Goal: Information Seeking & Learning: Learn about a topic

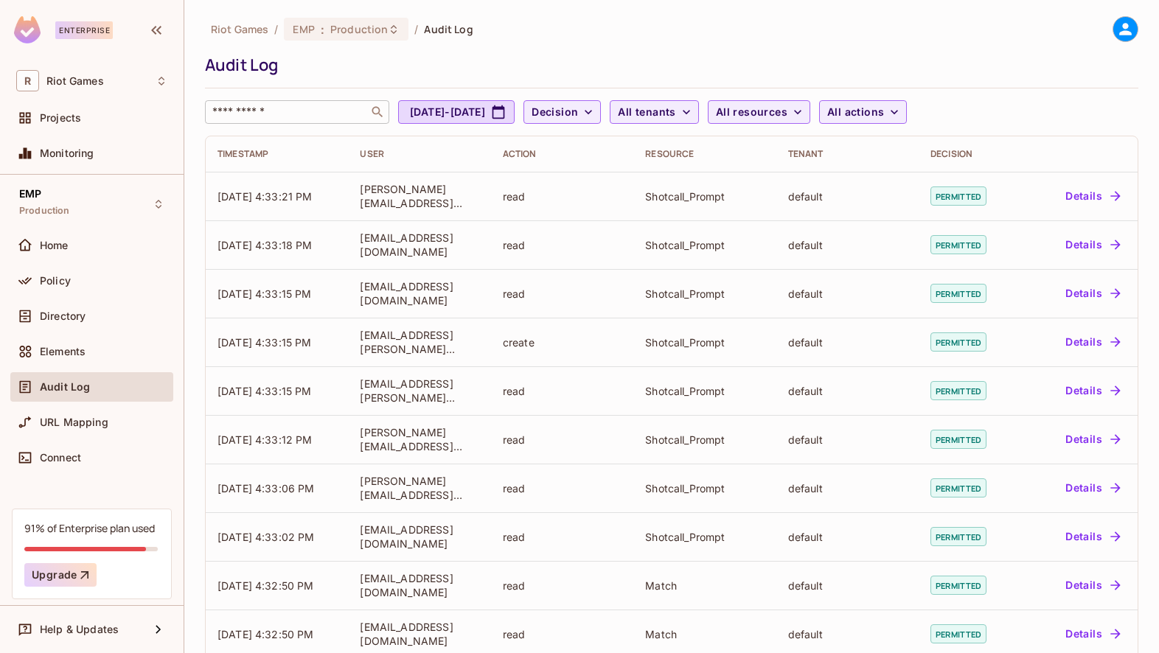
click at [300, 113] on input "text" at bounding box center [286, 112] width 155 height 15
paste input "**********"
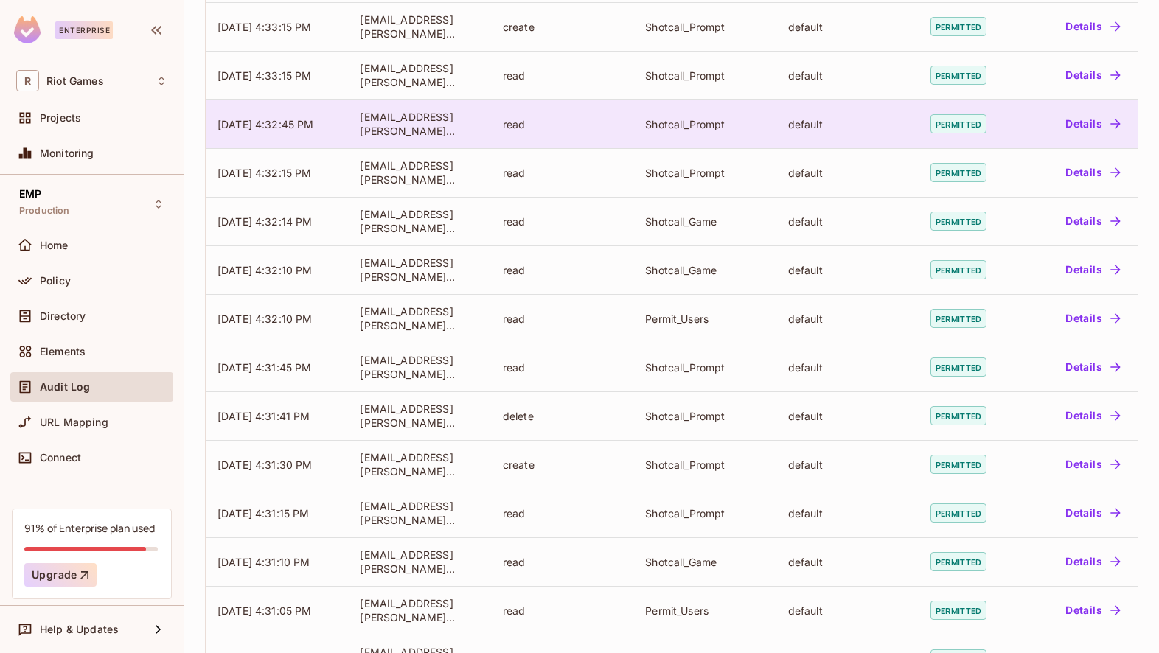
scroll to position [318, 0]
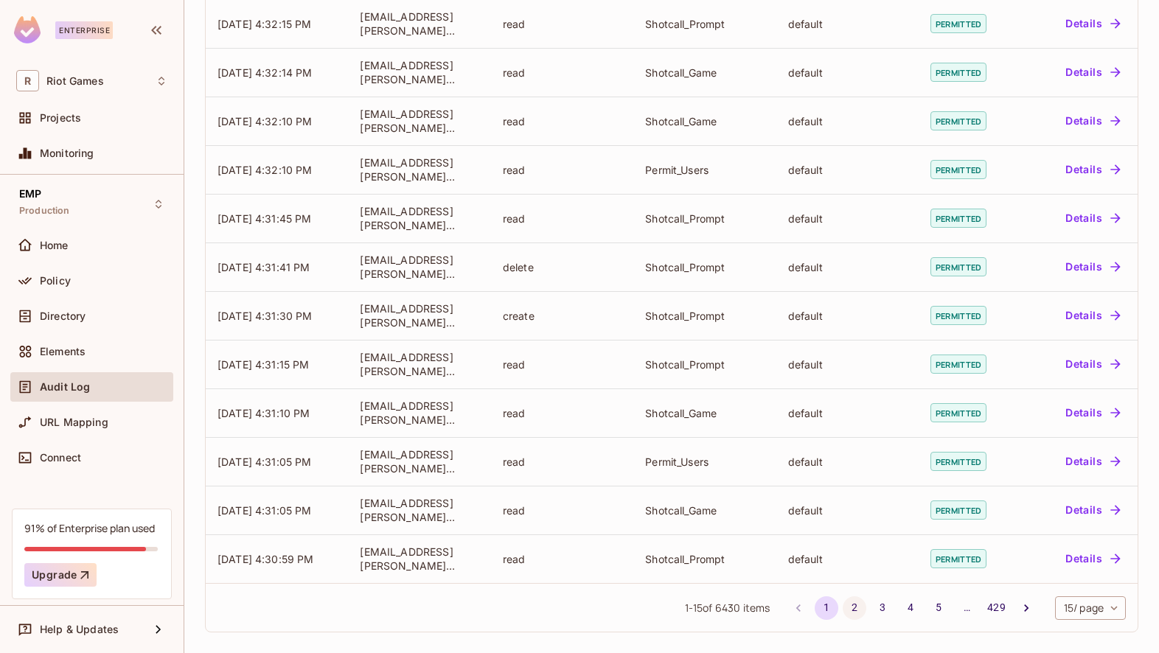
type input "**********"
click at [851, 605] on button "2" at bounding box center [854, 608] width 24 height 24
click at [873, 610] on button "3" at bounding box center [882, 608] width 24 height 24
click at [906, 608] on button "4" at bounding box center [910, 608] width 24 height 24
click at [824, 608] on button "1" at bounding box center [826, 608] width 24 height 24
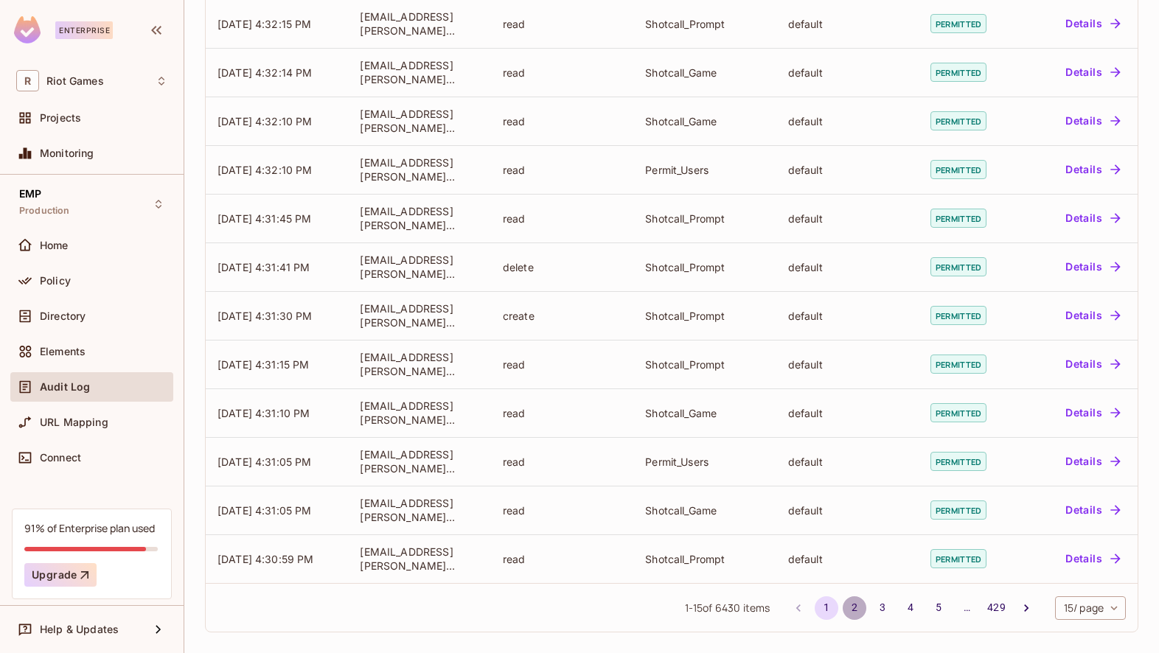
click at [850, 609] on button "2" at bounding box center [854, 608] width 24 height 24
click at [883, 609] on button "3" at bounding box center [882, 608] width 24 height 24
click at [911, 608] on button "4" at bounding box center [910, 608] width 24 height 24
click at [938, 605] on button "5" at bounding box center [938, 608] width 24 height 24
click at [939, 611] on button "6" at bounding box center [938, 608] width 24 height 24
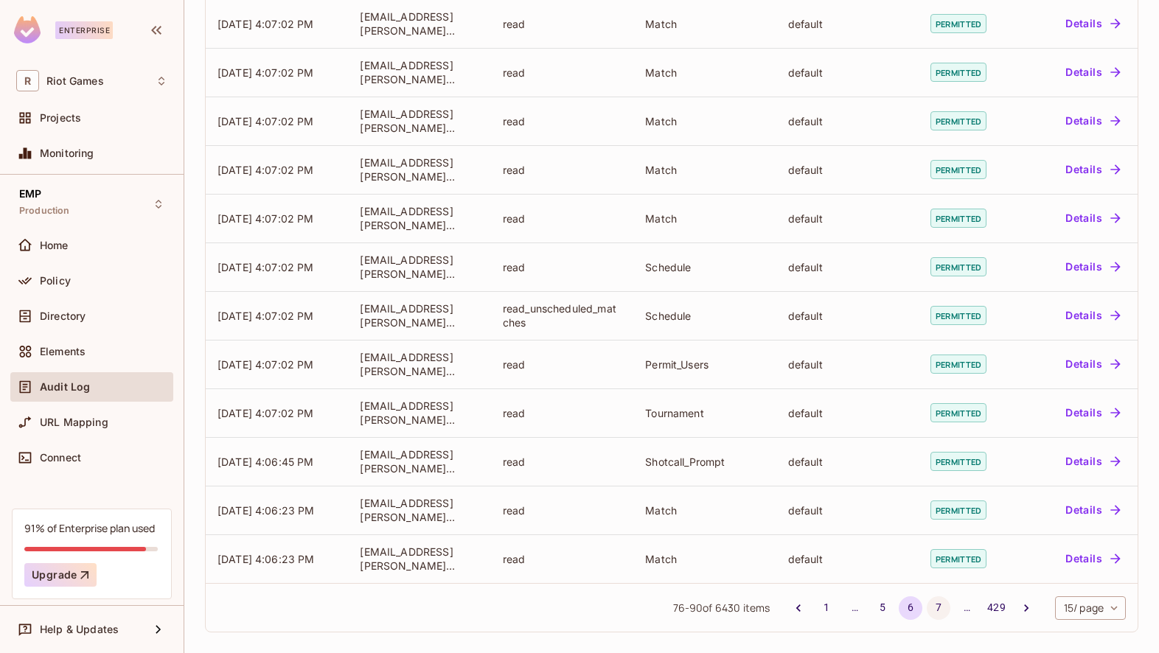
click at [940, 608] on button "7" at bounding box center [938, 608] width 24 height 24
click at [937, 613] on button "8" at bounding box center [938, 608] width 24 height 24
click at [964, 612] on div "…" at bounding box center [967, 607] width 24 height 15
click at [1019, 607] on icon "Go to next page" at bounding box center [1026, 608] width 15 height 15
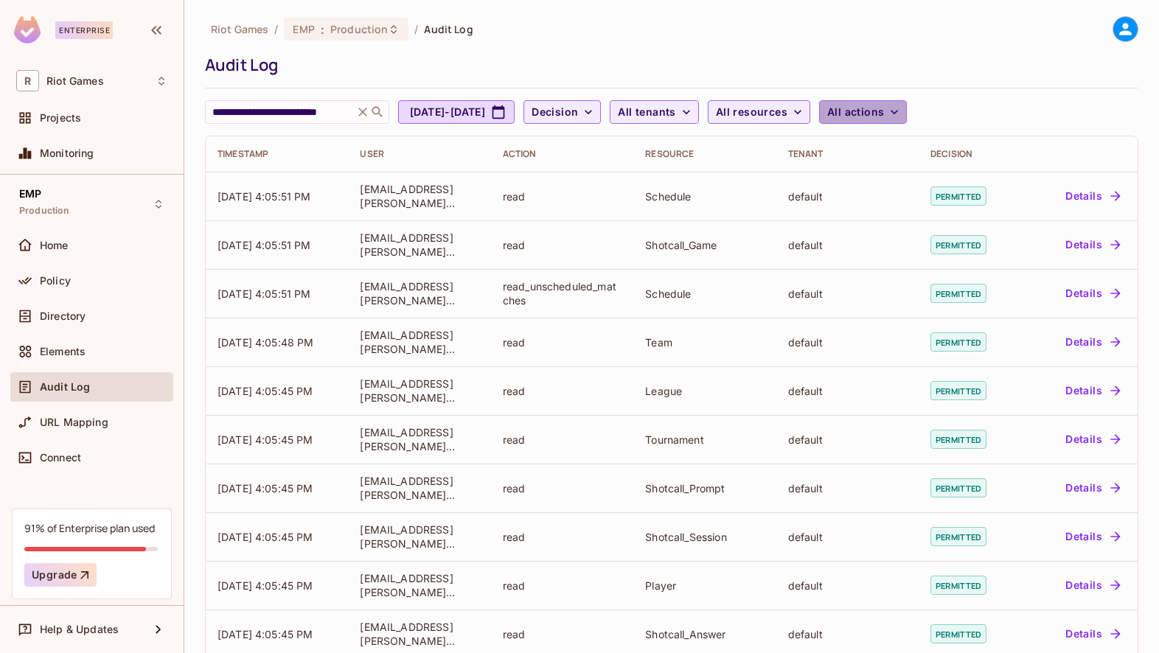
click at [901, 110] on icon "button" at bounding box center [894, 112] width 15 height 15
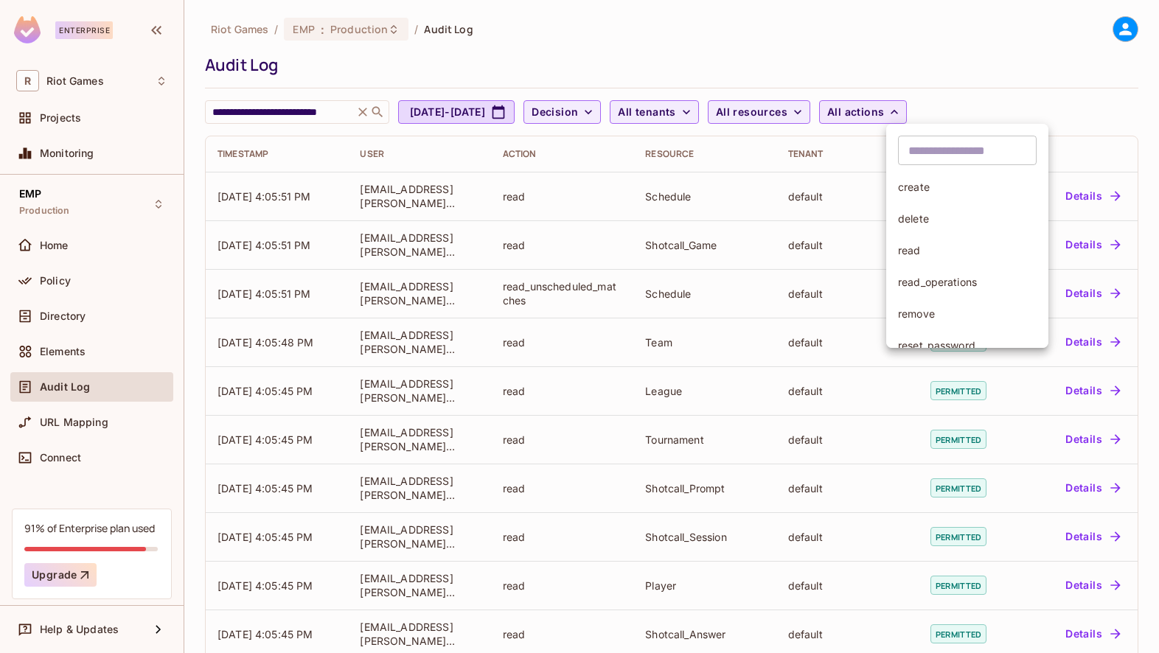
click at [855, 111] on div at bounding box center [579, 326] width 1159 height 653
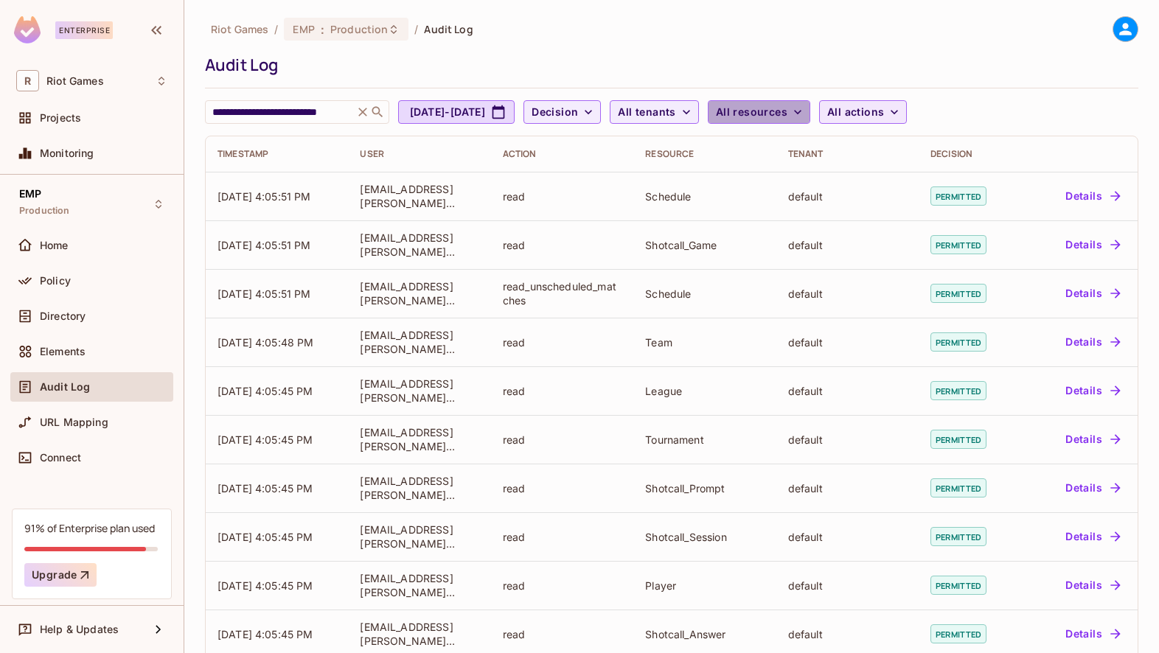
click at [810, 100] on button "All resources" at bounding box center [759, 112] width 102 height 24
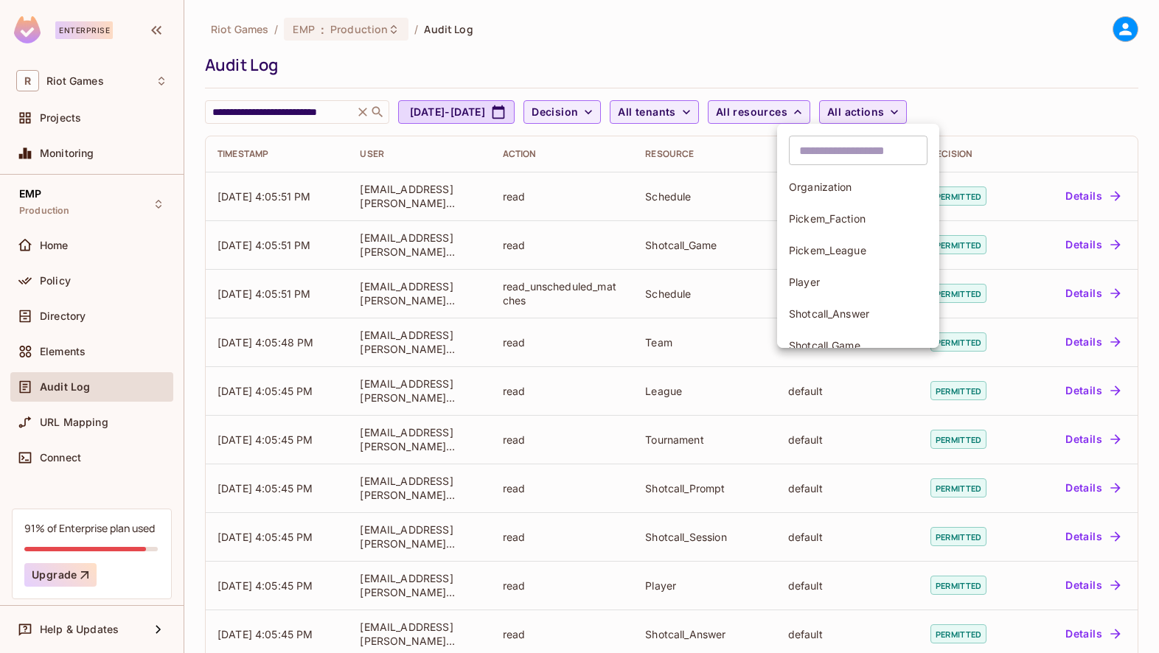
click at [727, 113] on div at bounding box center [579, 326] width 1159 height 653
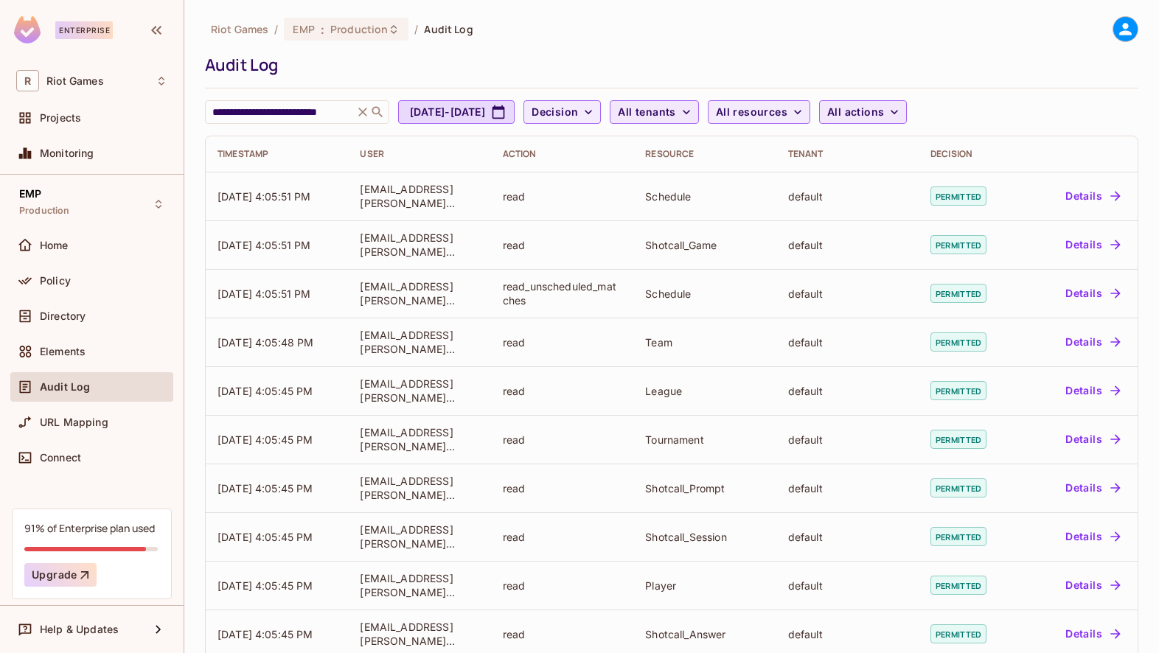
click at [675, 113] on span "All tenants" at bounding box center [646, 112] width 57 height 18
click at [652, 117] on div at bounding box center [579, 326] width 1159 height 653
click at [596, 112] on icon "button" at bounding box center [588, 112] width 15 height 15
click at [631, 185] on li "Denied" at bounding box center [633, 177] width 74 height 32
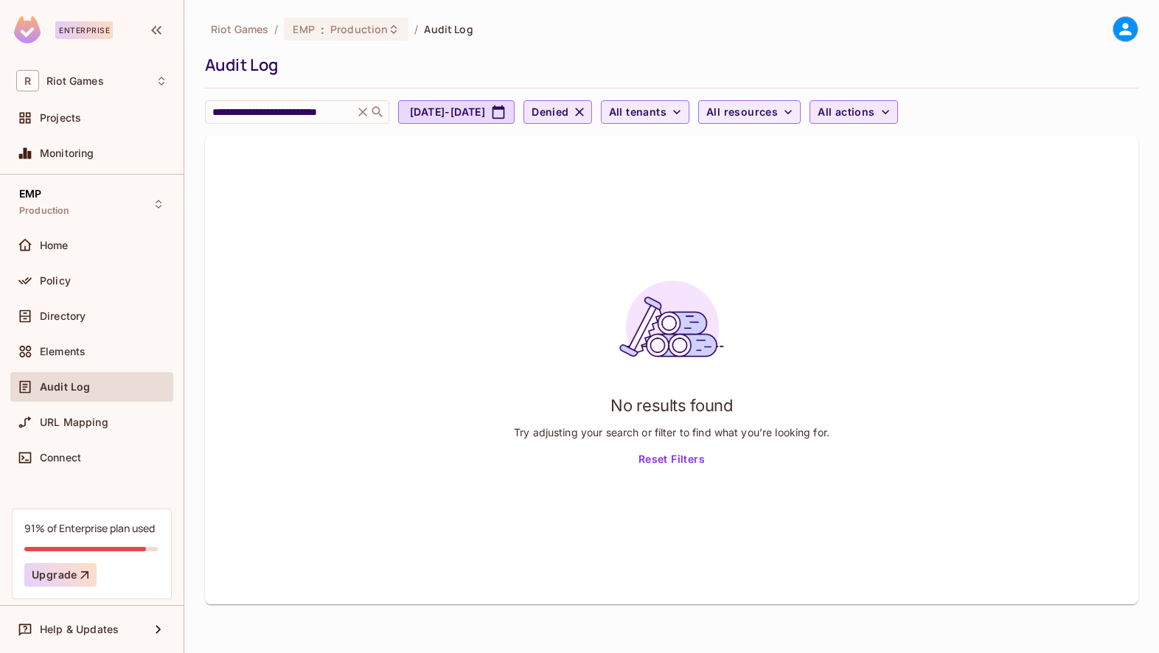
click at [587, 106] on icon "button" at bounding box center [579, 112] width 15 height 15
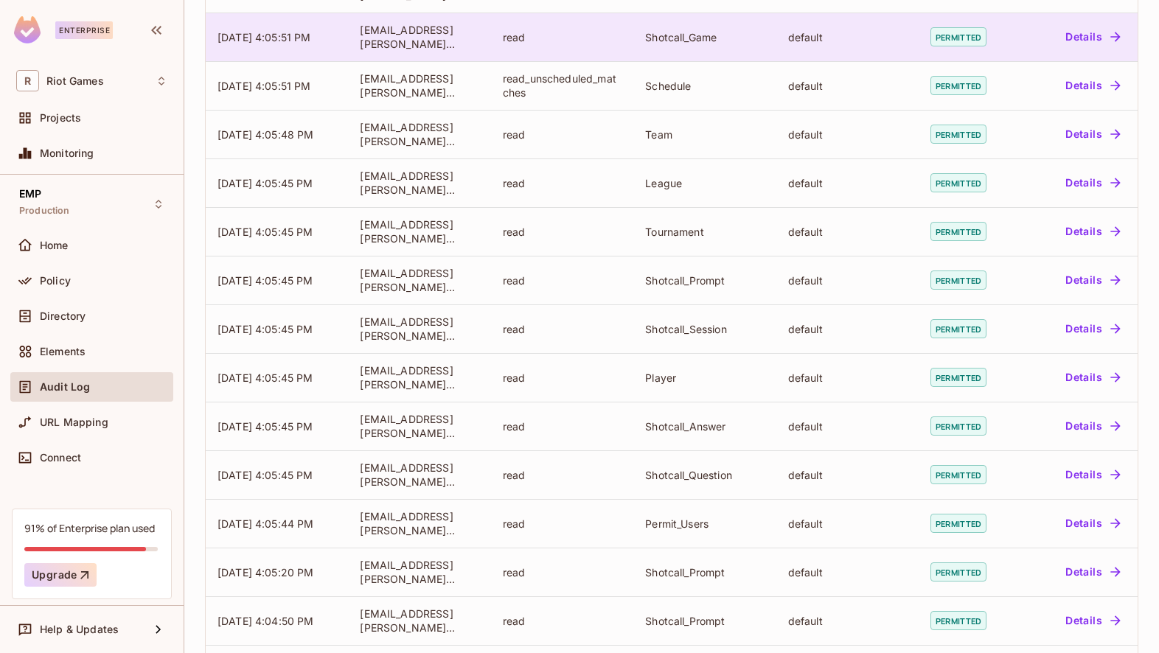
scroll to position [318, 0]
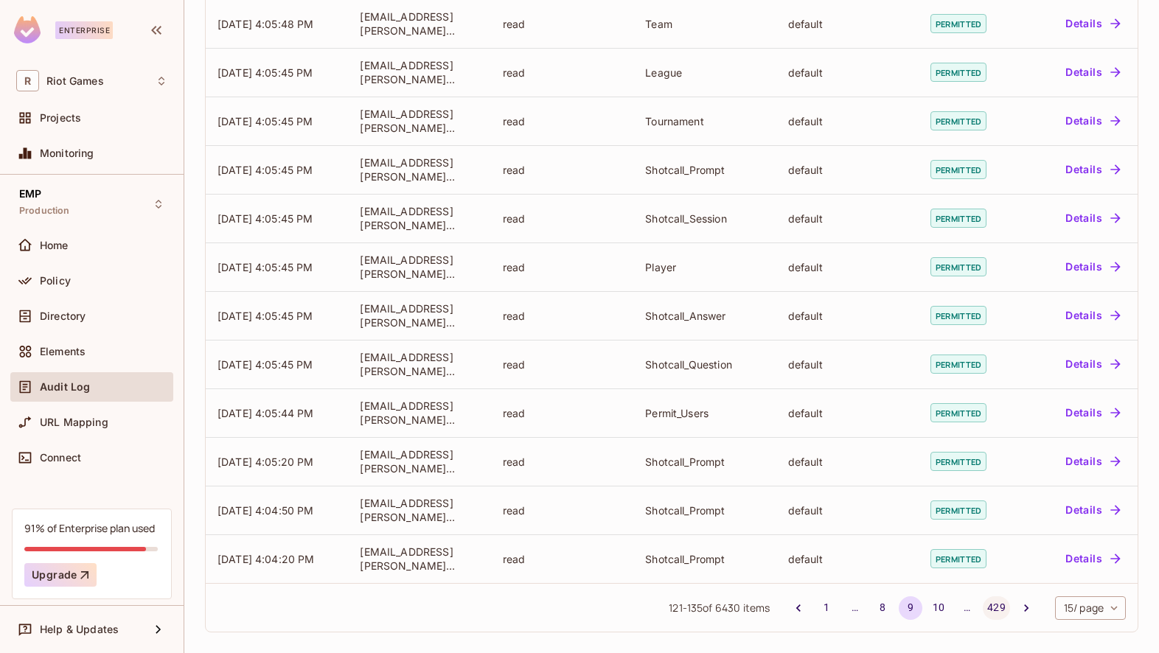
click at [989, 604] on button "429" at bounding box center [996, 608] width 27 height 24
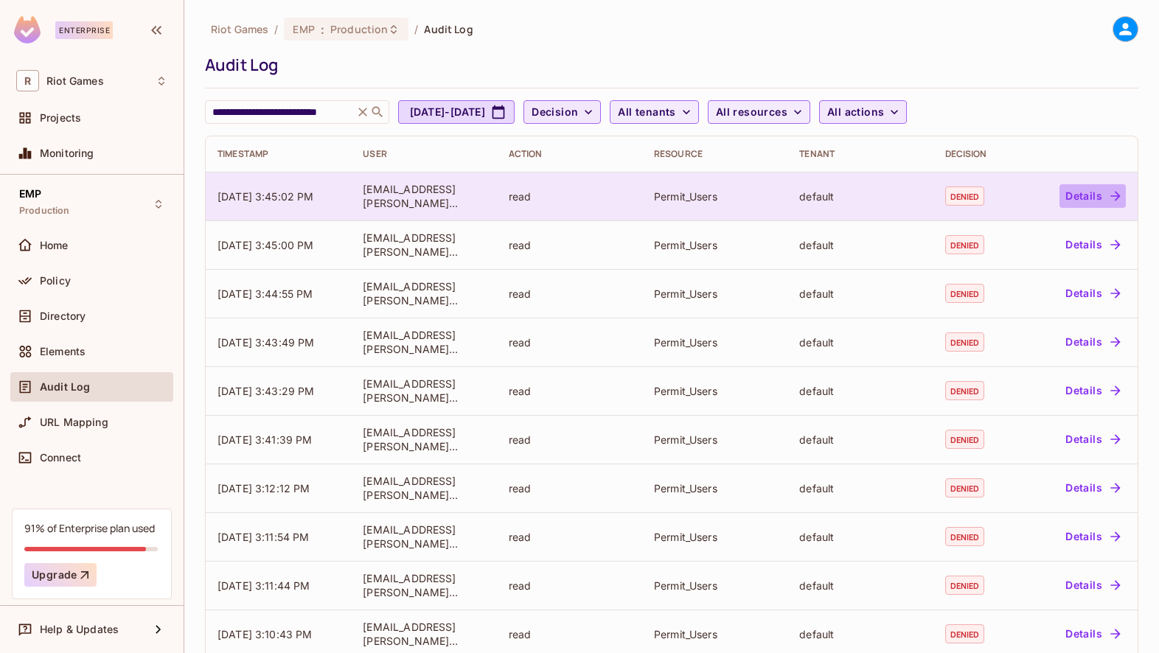
click at [1099, 201] on button "Details" at bounding box center [1092, 196] width 66 height 24
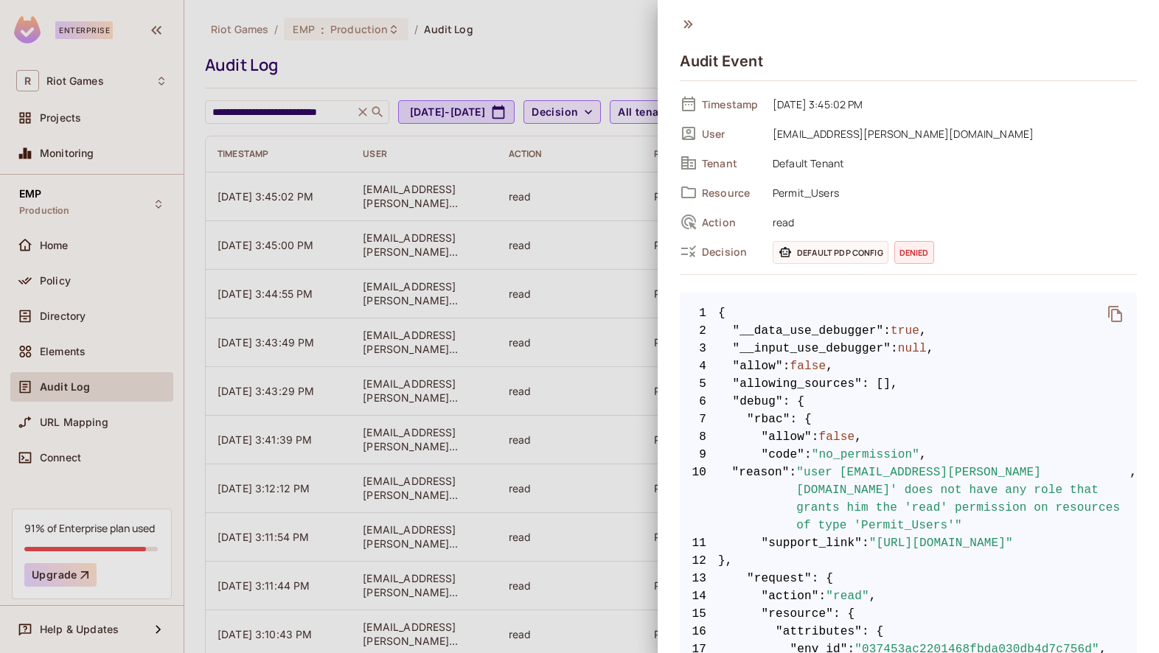
click at [684, 20] on icon at bounding box center [688, 24] width 16 height 16
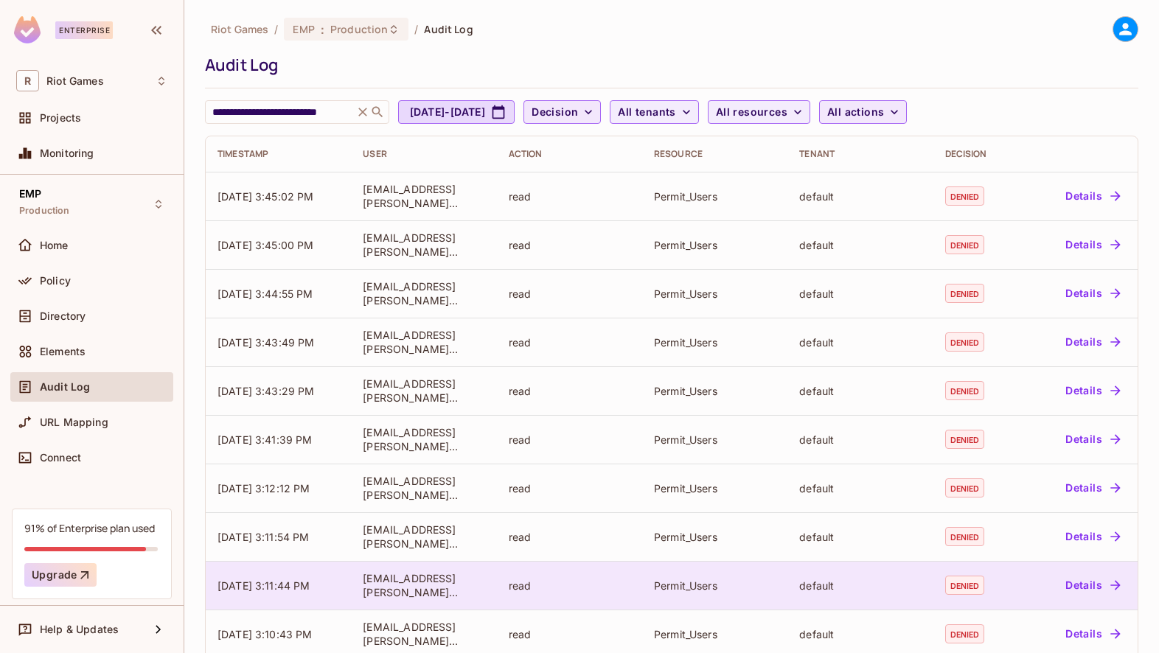
scroll to position [75, 0]
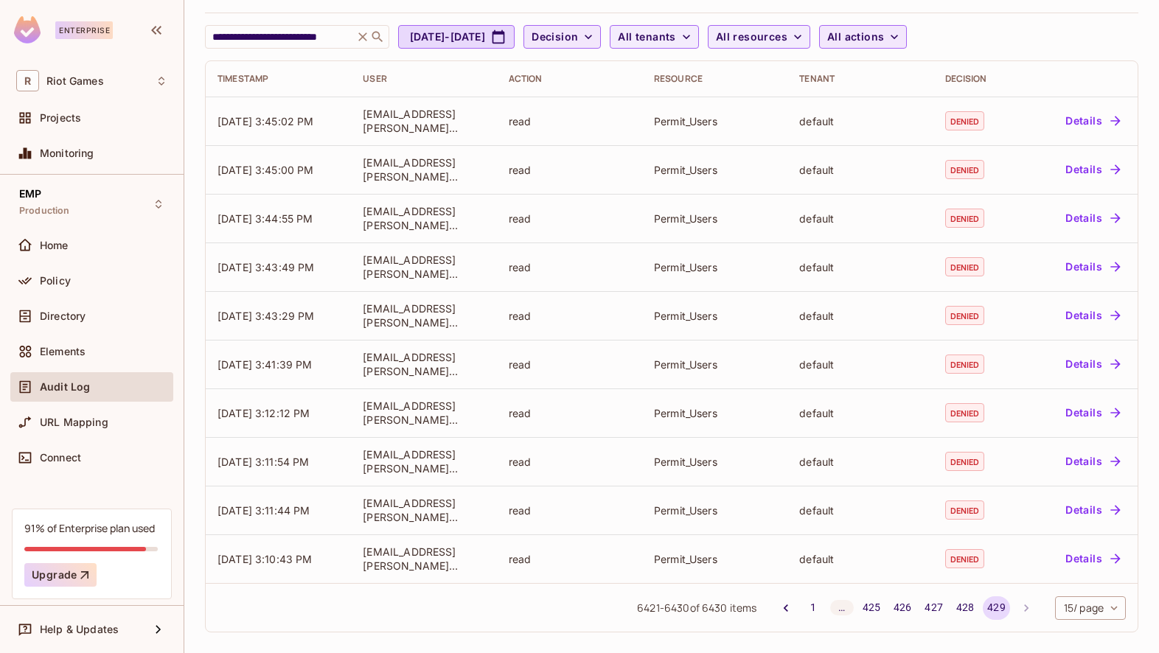
click at [836, 611] on div "…" at bounding box center [842, 607] width 24 height 15
click at [786, 609] on icon "Go to previous page" at bounding box center [785, 608] width 15 height 15
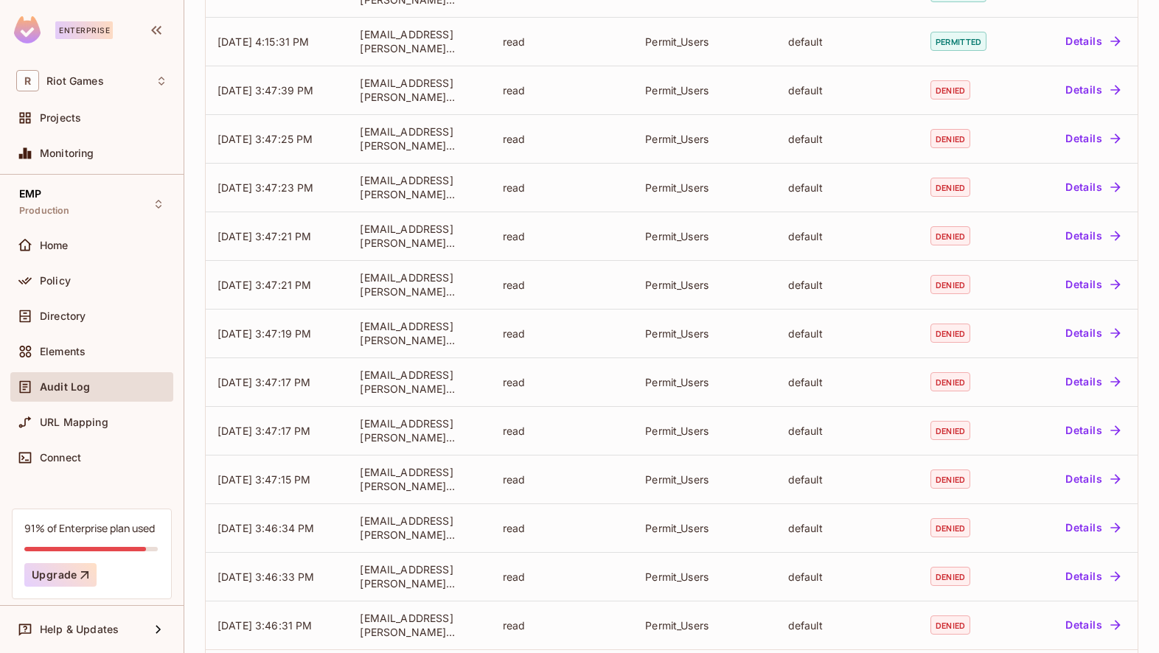
scroll to position [318, 0]
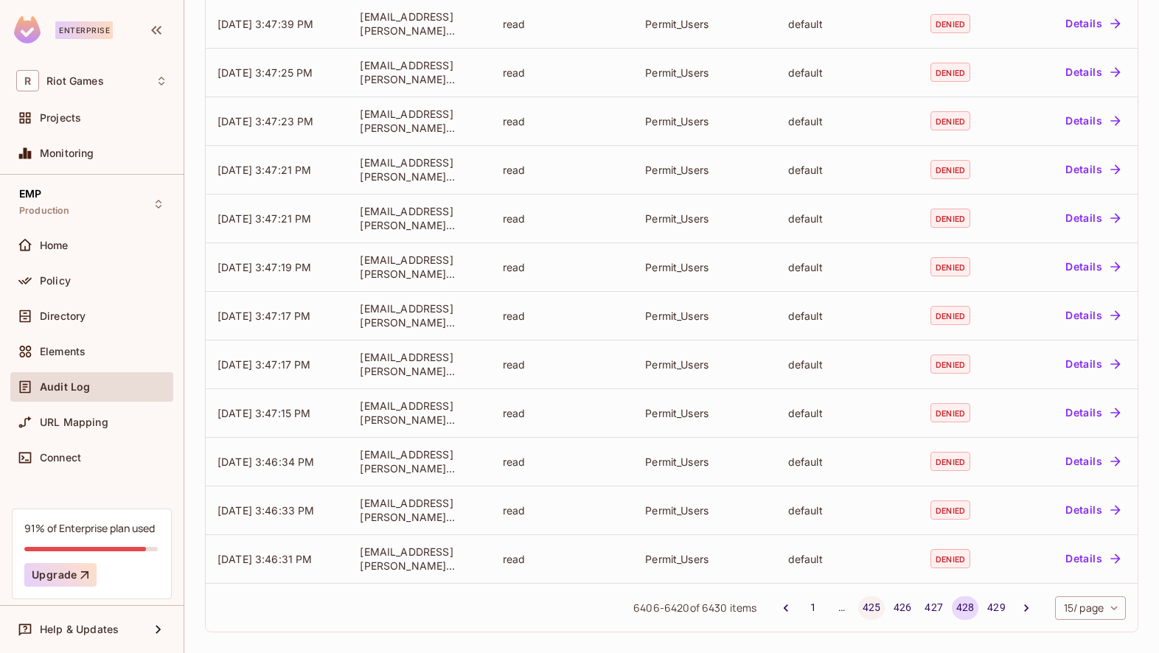
click at [867, 610] on button "425" at bounding box center [871, 608] width 27 height 24
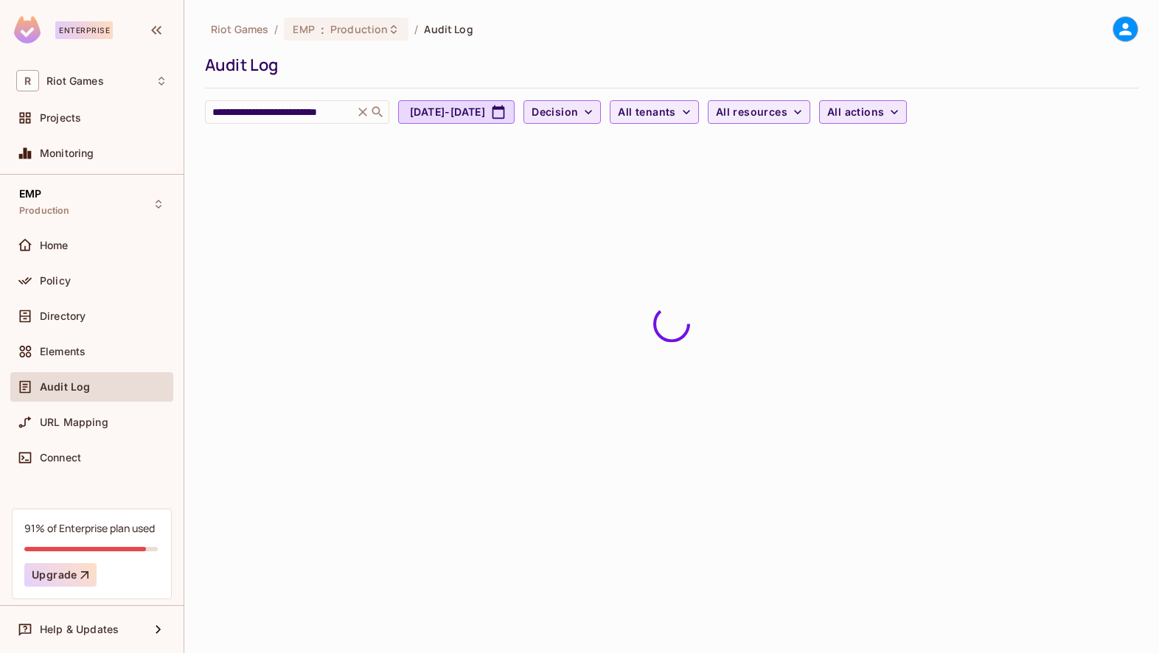
scroll to position [0, 0]
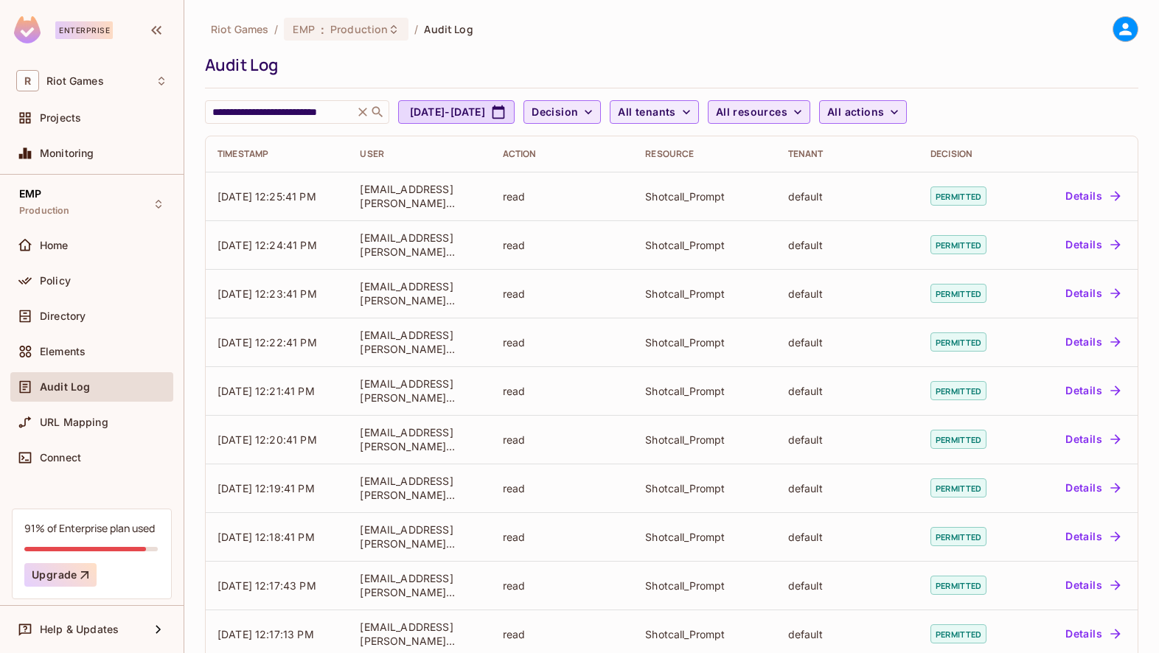
click at [810, 108] on button "All resources" at bounding box center [759, 112] width 102 height 24
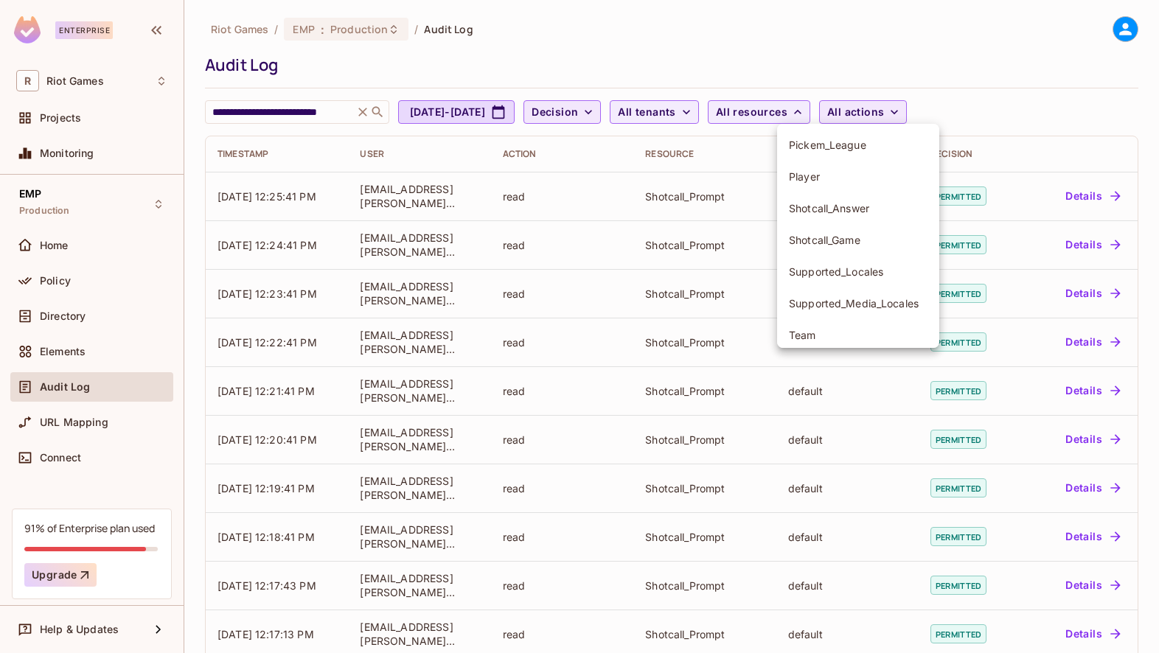
scroll to position [116, 0]
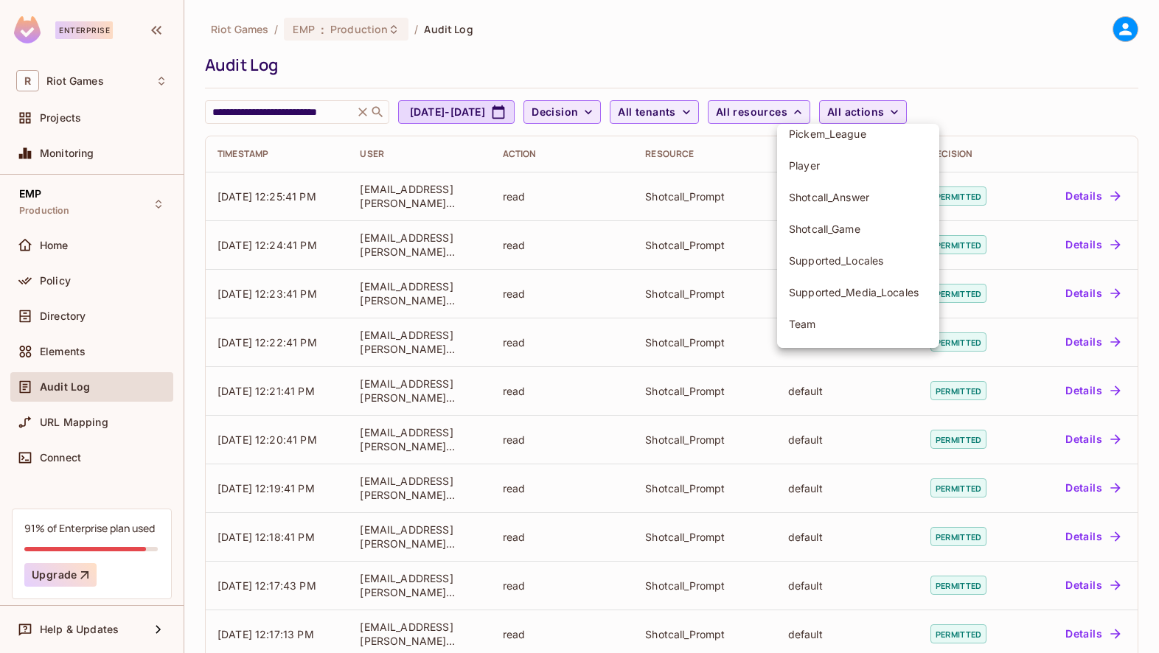
click at [854, 232] on span "Shotcall_Game" at bounding box center [858, 229] width 139 height 14
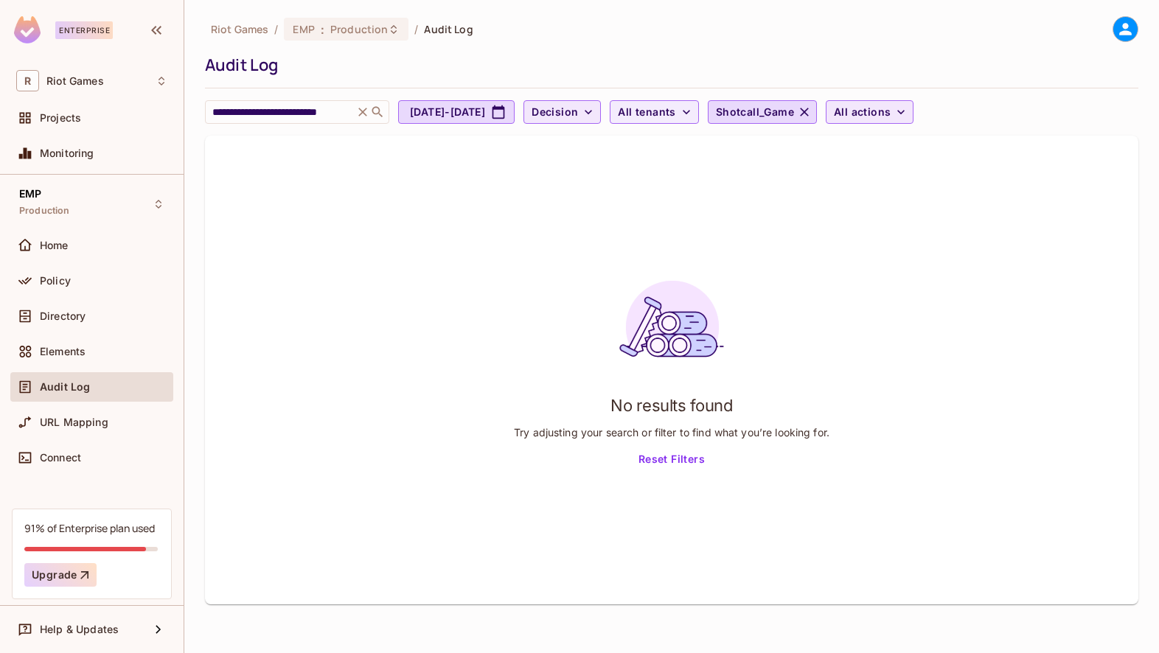
click at [854, 88] on div "**********" at bounding box center [671, 70] width 933 height 108
click at [794, 117] on span "Shotcall_Game" at bounding box center [755, 112] width 78 height 18
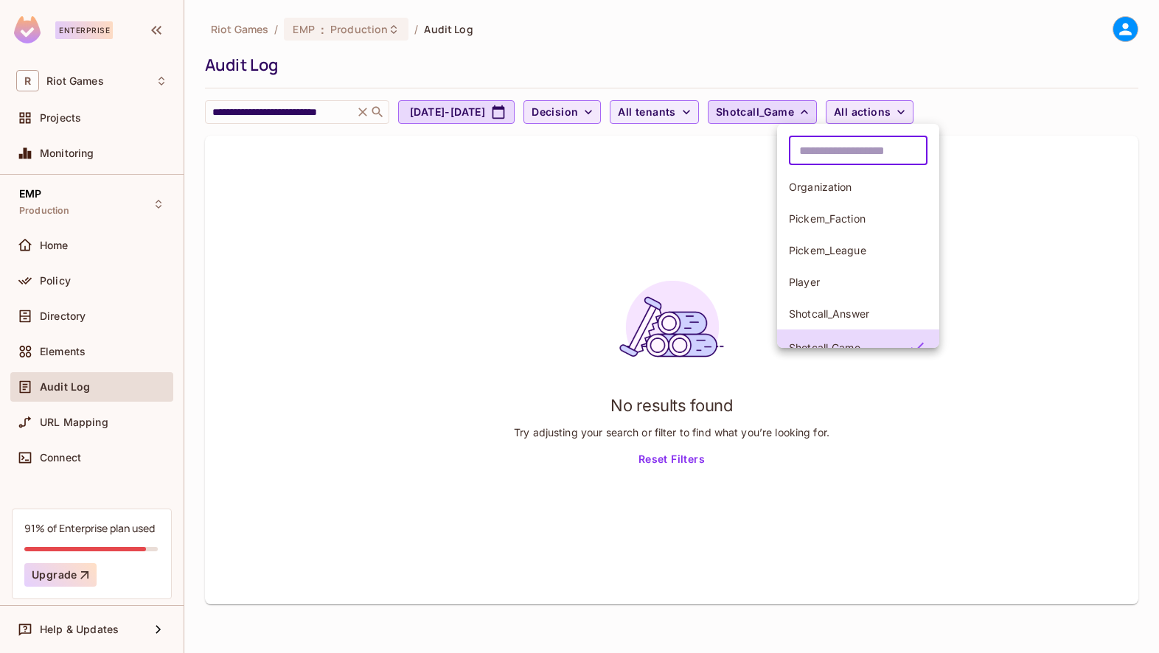
click at [833, 150] on input "text" at bounding box center [858, 150] width 139 height 29
click at [831, 302] on li "Shotcall_Answer" at bounding box center [858, 314] width 162 height 32
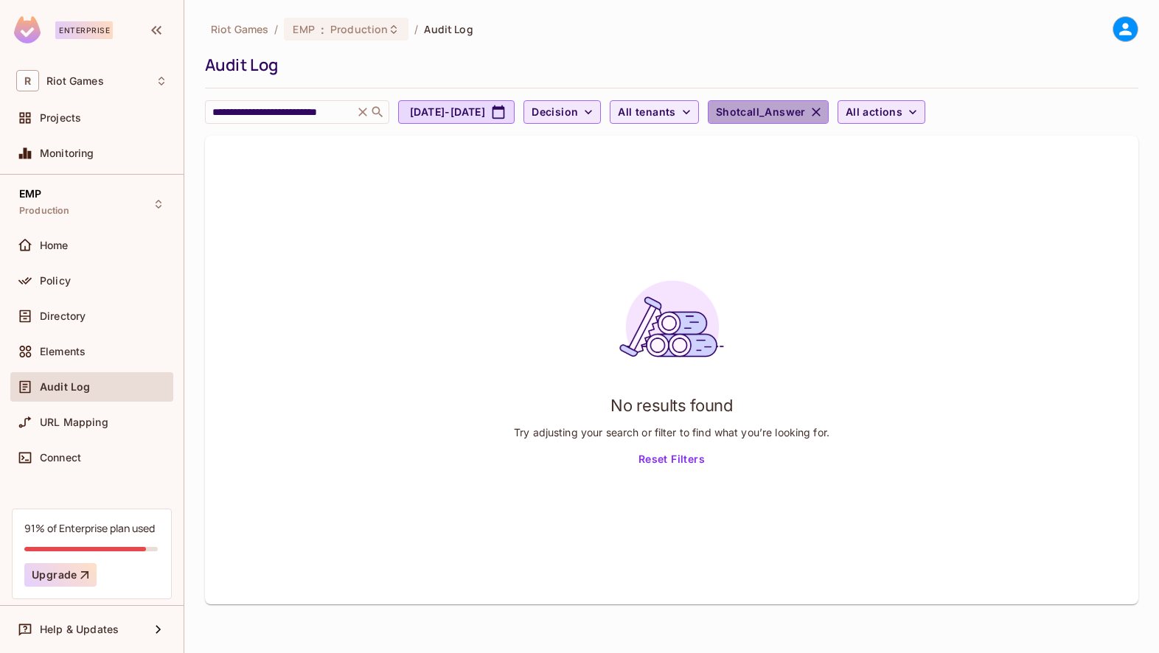
click at [820, 109] on icon "button" at bounding box center [816, 112] width 9 height 9
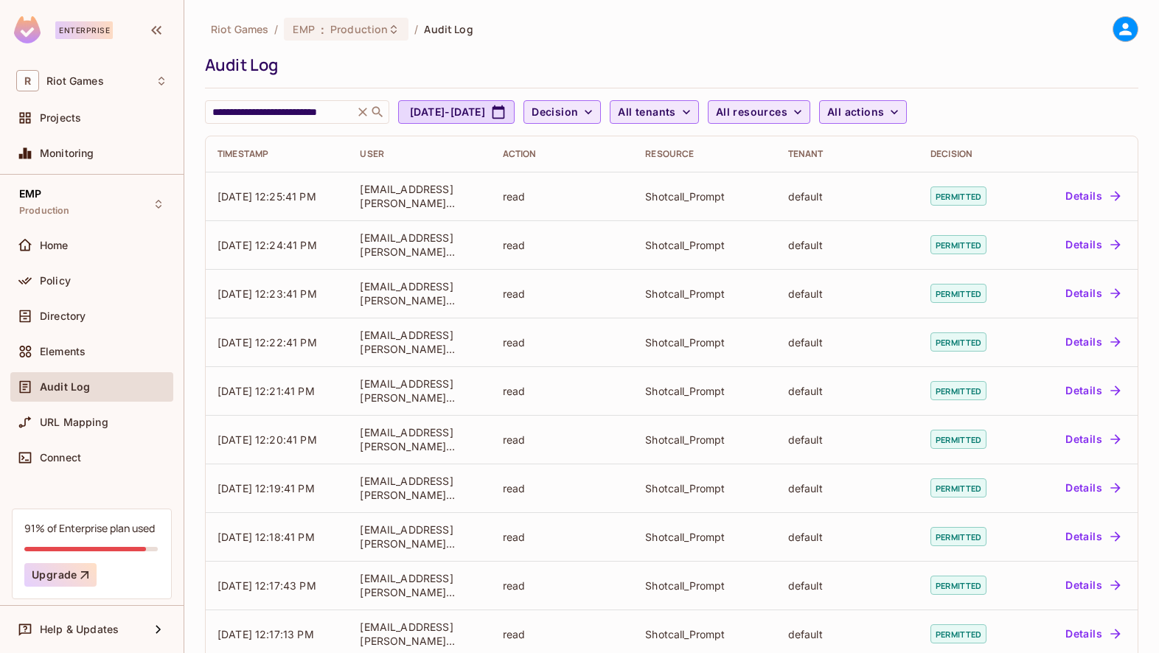
click at [675, 112] on span "All tenants" at bounding box center [646, 112] width 57 height 18
click at [907, 116] on div at bounding box center [579, 326] width 1159 height 653
click at [884, 114] on span "All actions" at bounding box center [855, 112] width 57 height 18
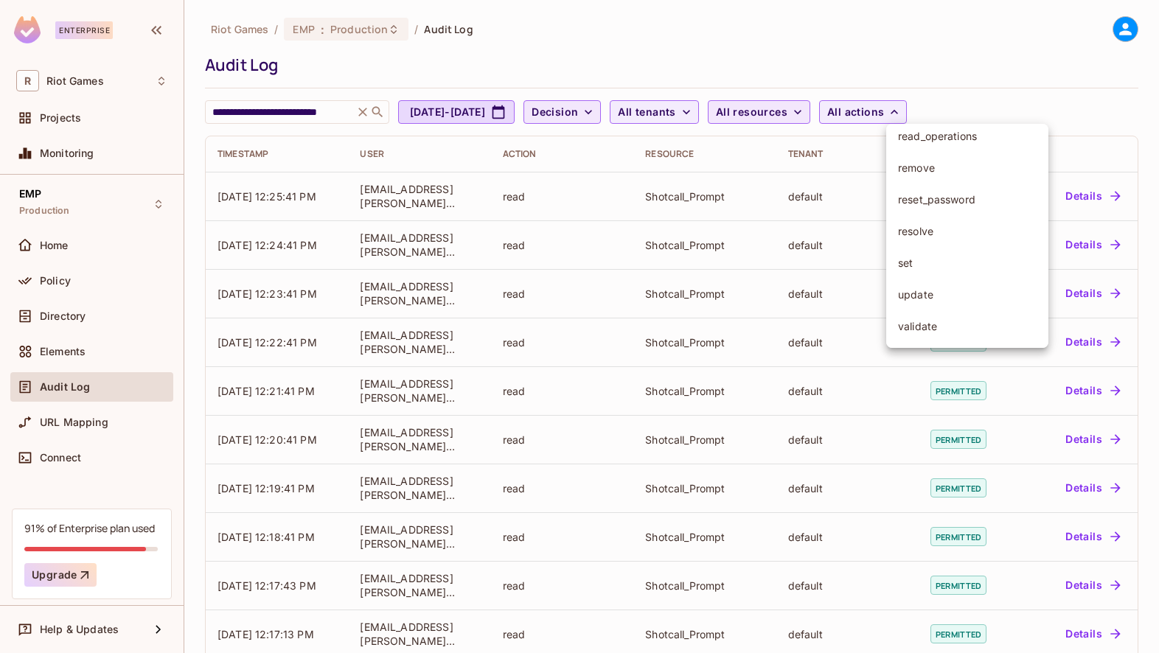
scroll to position [0, 0]
click at [1018, 97] on div at bounding box center [579, 326] width 1159 height 653
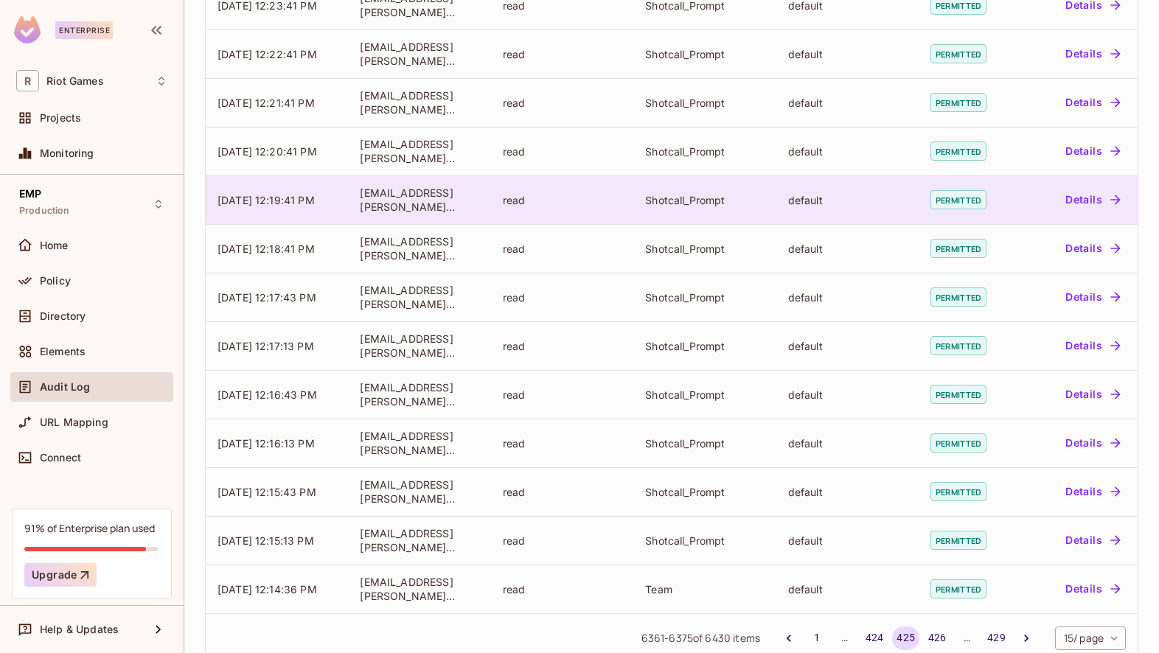
scroll to position [318, 0]
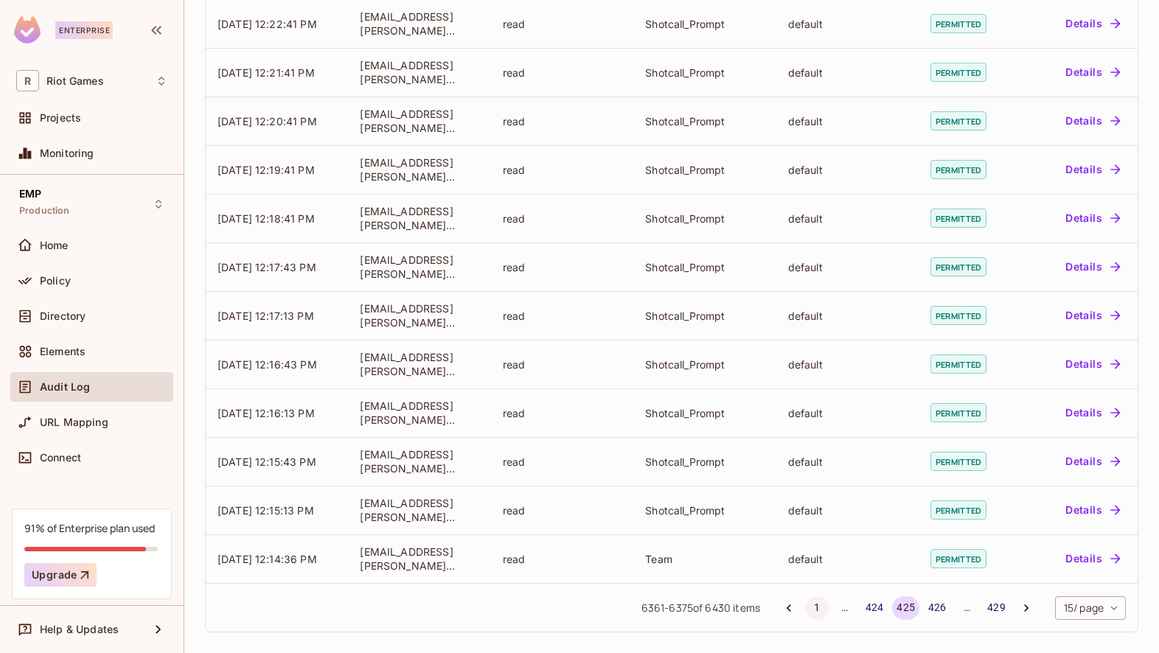
click at [813, 611] on button "1" at bounding box center [817, 608] width 24 height 24
click at [960, 607] on div "…" at bounding box center [967, 607] width 24 height 15
click at [963, 607] on div "…" at bounding box center [967, 607] width 24 height 15
click at [933, 607] on button "5" at bounding box center [938, 608] width 24 height 24
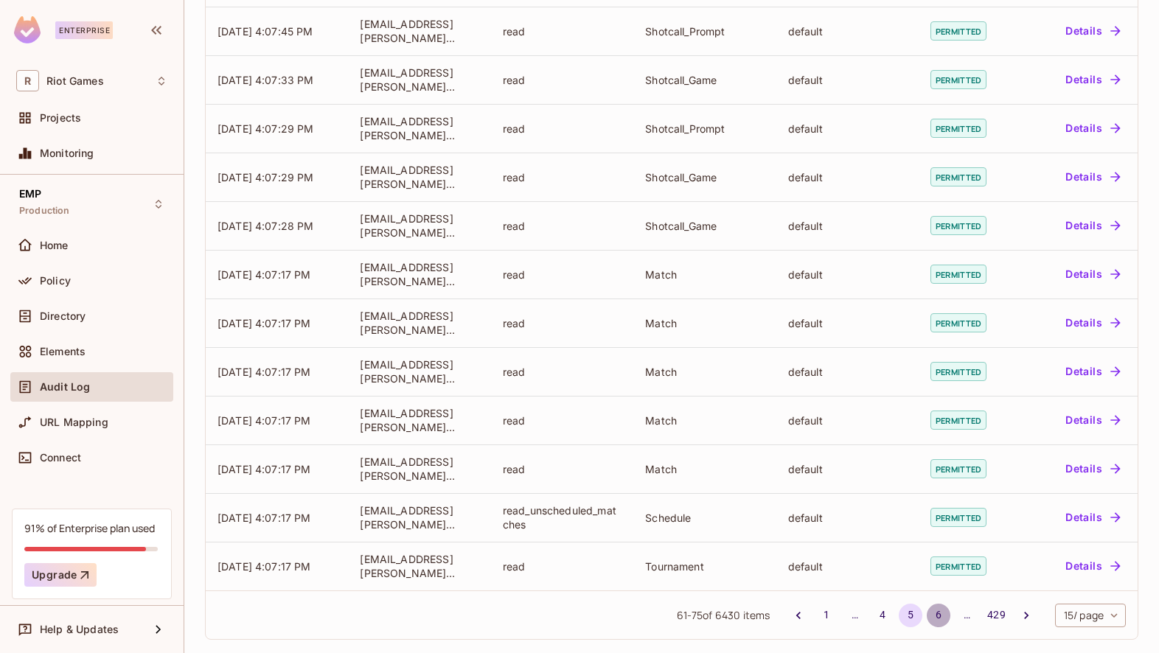
click at [940, 615] on button "6" at bounding box center [938, 616] width 24 height 24
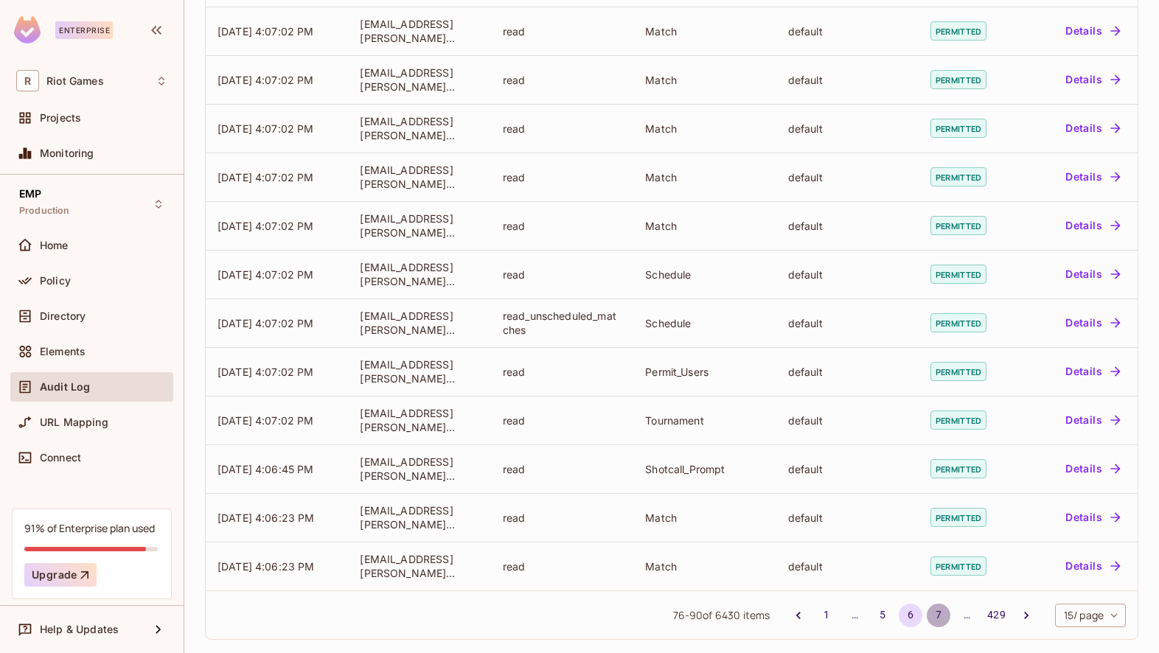
click at [938, 616] on button "7" at bounding box center [938, 616] width 24 height 24
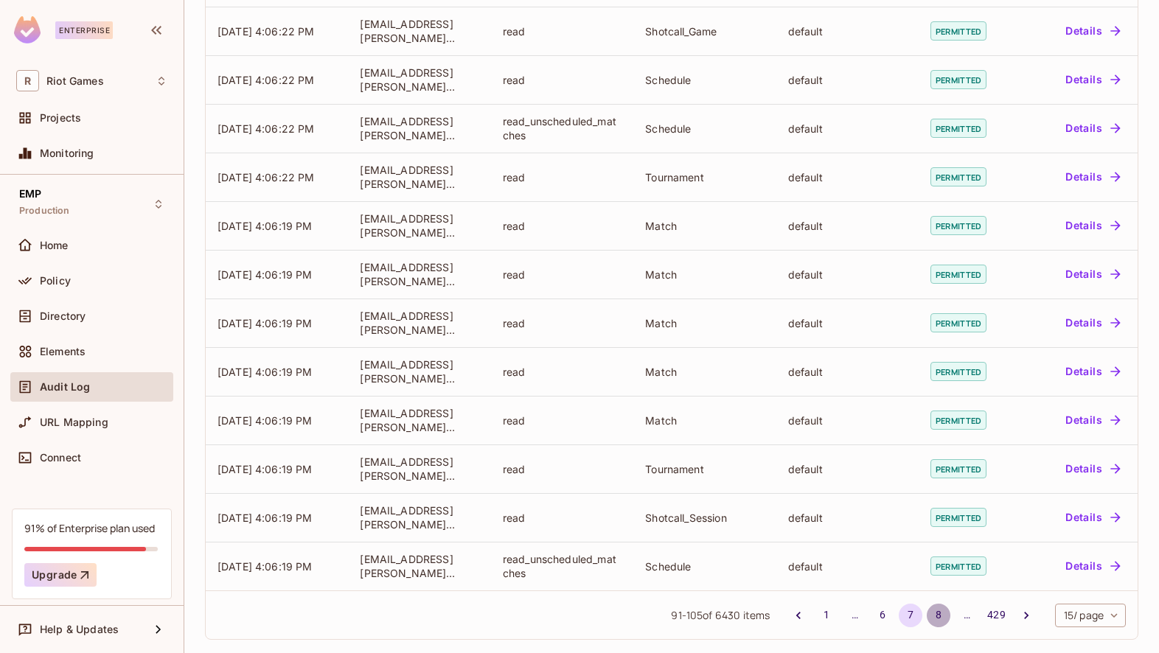
click at [938, 615] on button "8" at bounding box center [938, 616] width 24 height 24
click at [938, 612] on button "9" at bounding box center [938, 616] width 24 height 24
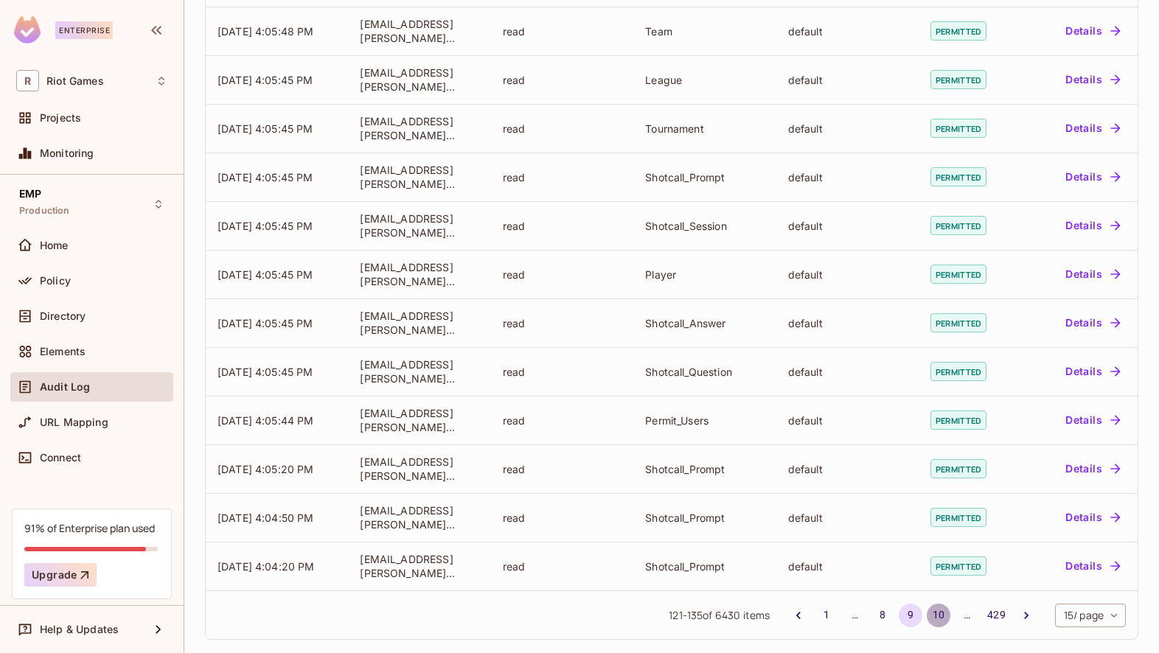
click at [938, 612] on button "10" at bounding box center [938, 616] width 24 height 24
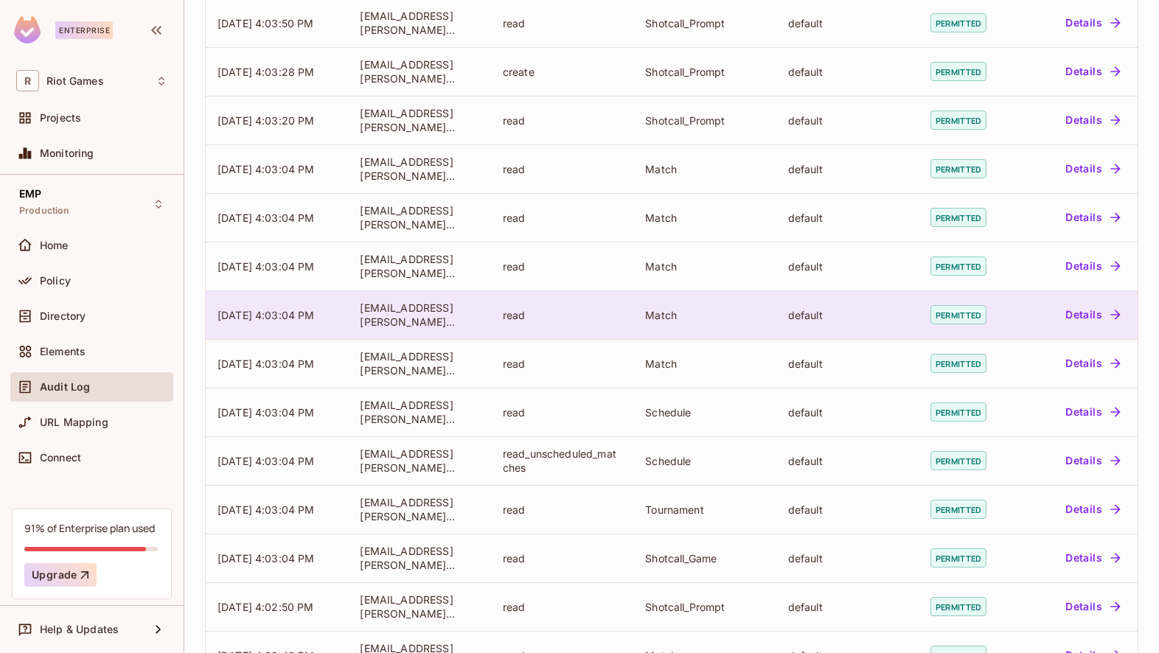
scroll to position [318, 0]
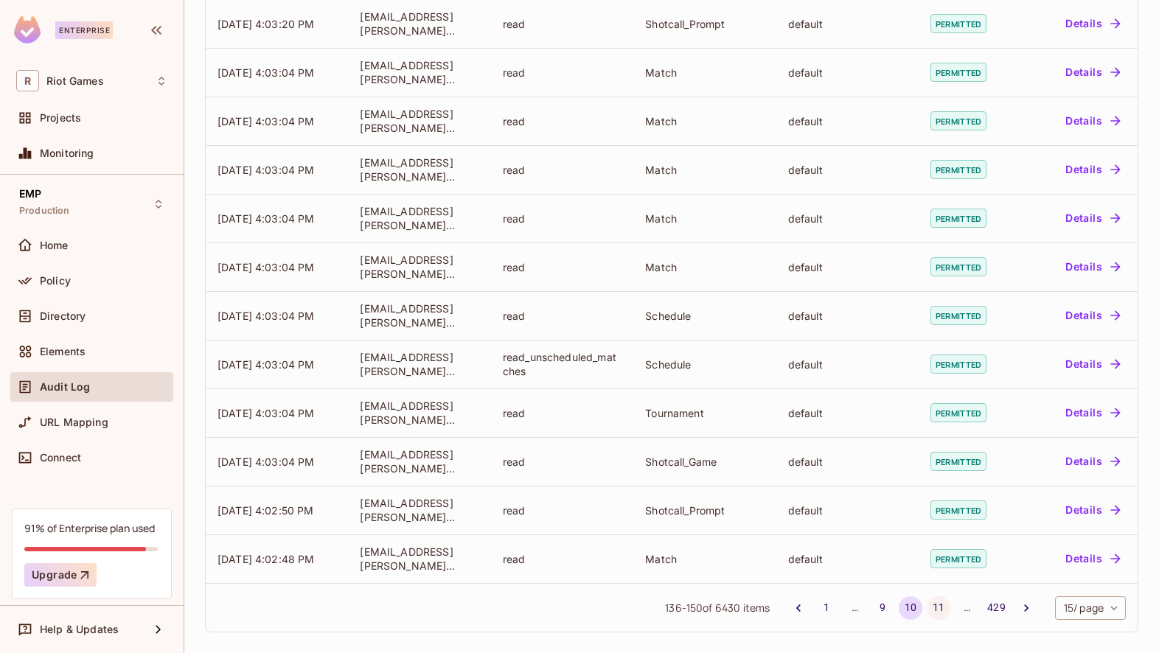
click at [940, 610] on button "11" at bounding box center [938, 608] width 24 height 24
click at [938, 605] on button "12" at bounding box center [938, 608] width 24 height 24
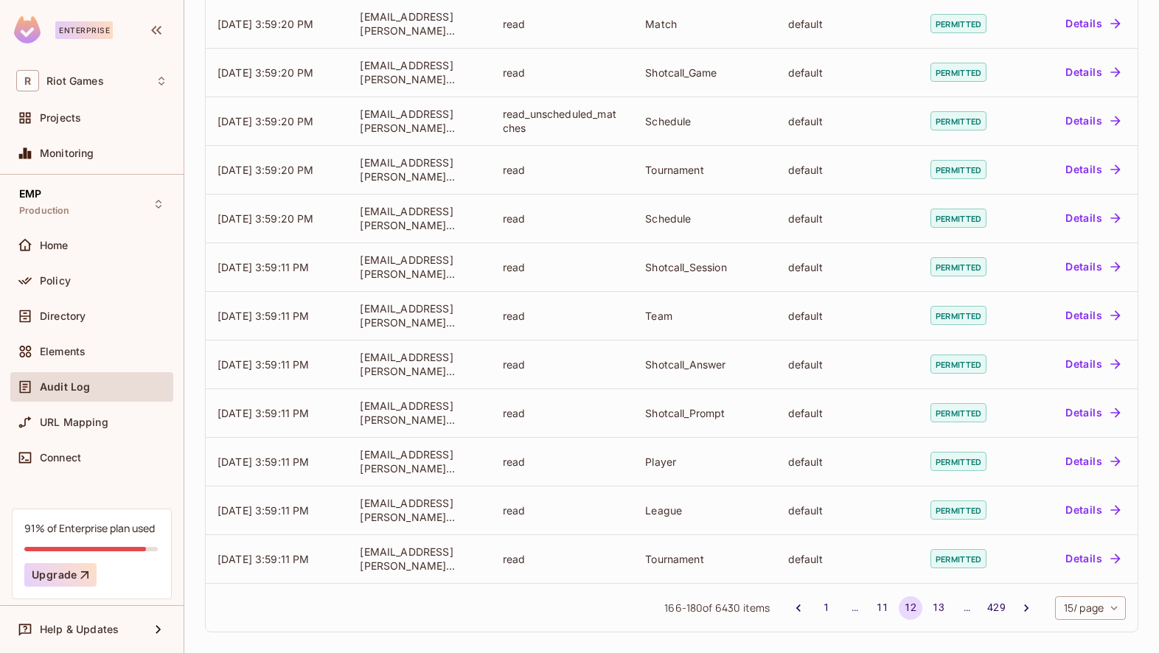
click at [938, 605] on button "13" at bounding box center [938, 608] width 24 height 24
click at [938, 609] on button "14" at bounding box center [938, 608] width 24 height 24
click at [938, 609] on button "15" at bounding box center [938, 608] width 24 height 24
click at [938, 608] on button "16" at bounding box center [938, 608] width 24 height 24
click at [938, 608] on button "17" at bounding box center [938, 608] width 24 height 24
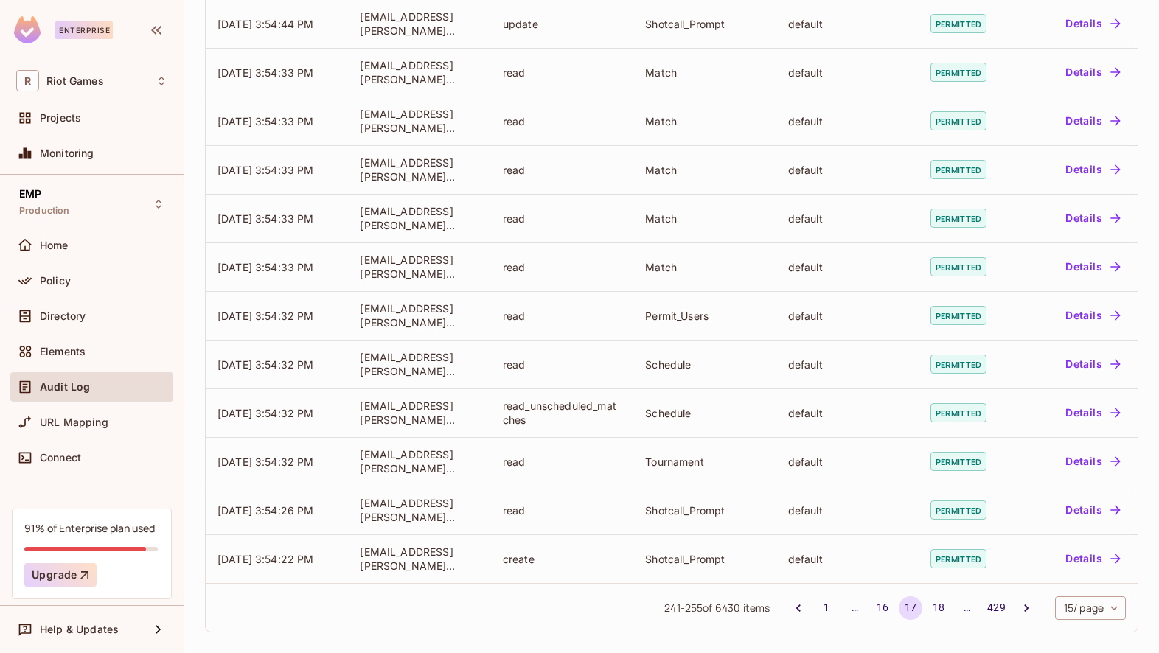
click at [938, 608] on button "18" at bounding box center [938, 608] width 24 height 24
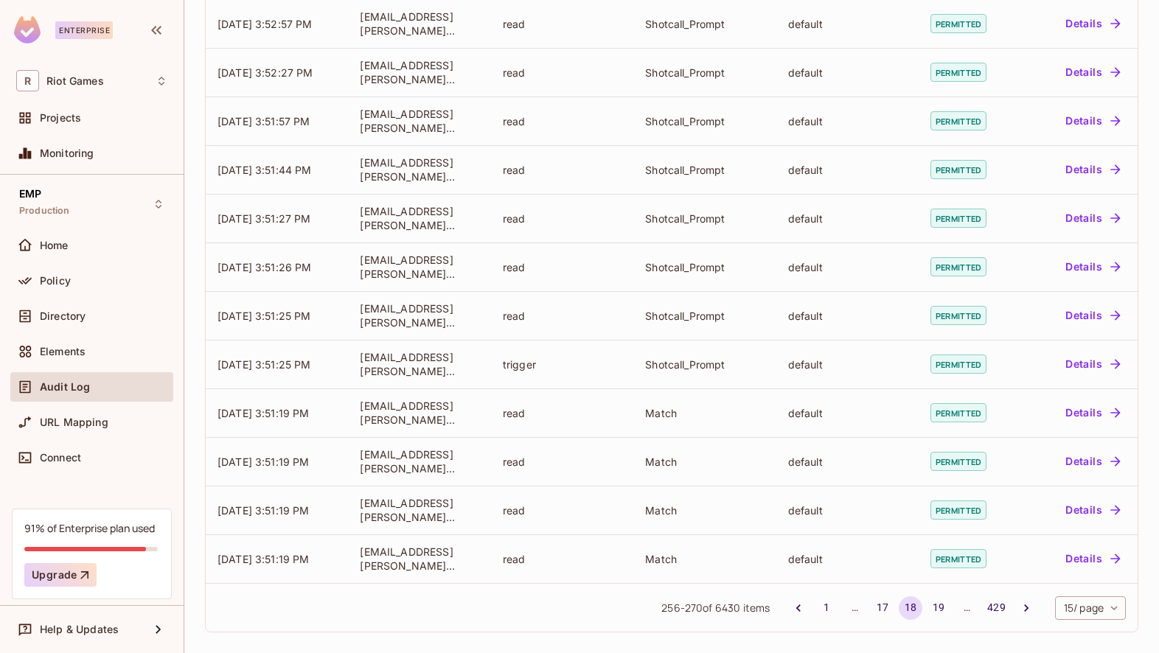
click at [938, 608] on button "19" at bounding box center [938, 608] width 24 height 24
click at [938, 608] on button "20" at bounding box center [938, 608] width 24 height 24
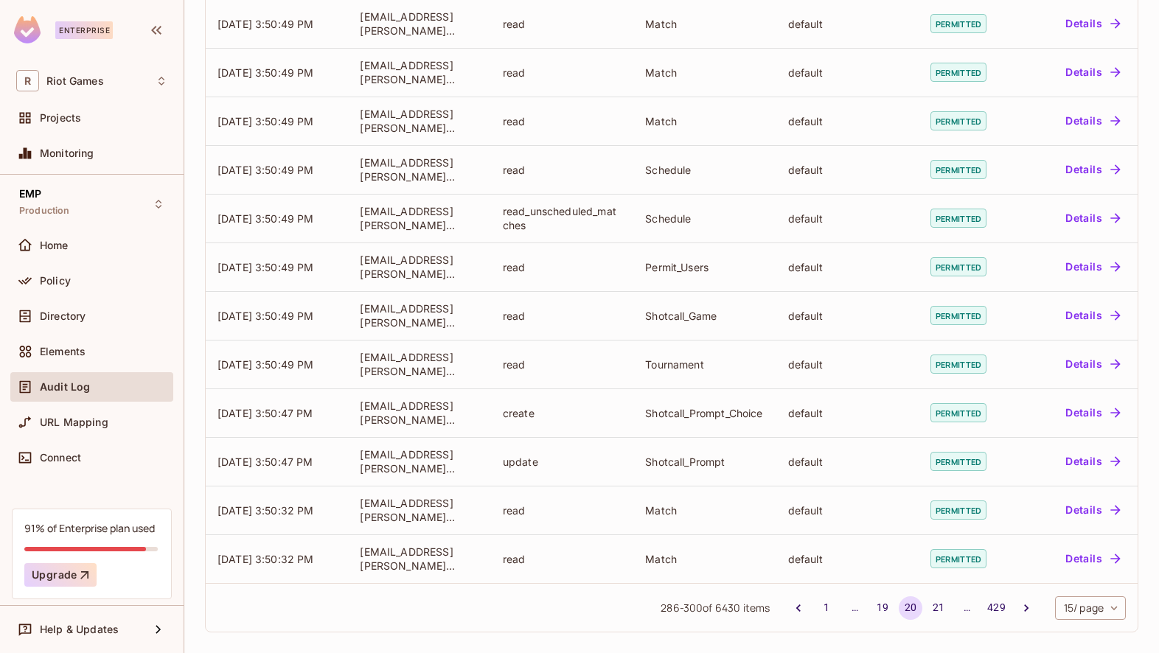
click at [938, 608] on button "21" at bounding box center [938, 608] width 24 height 24
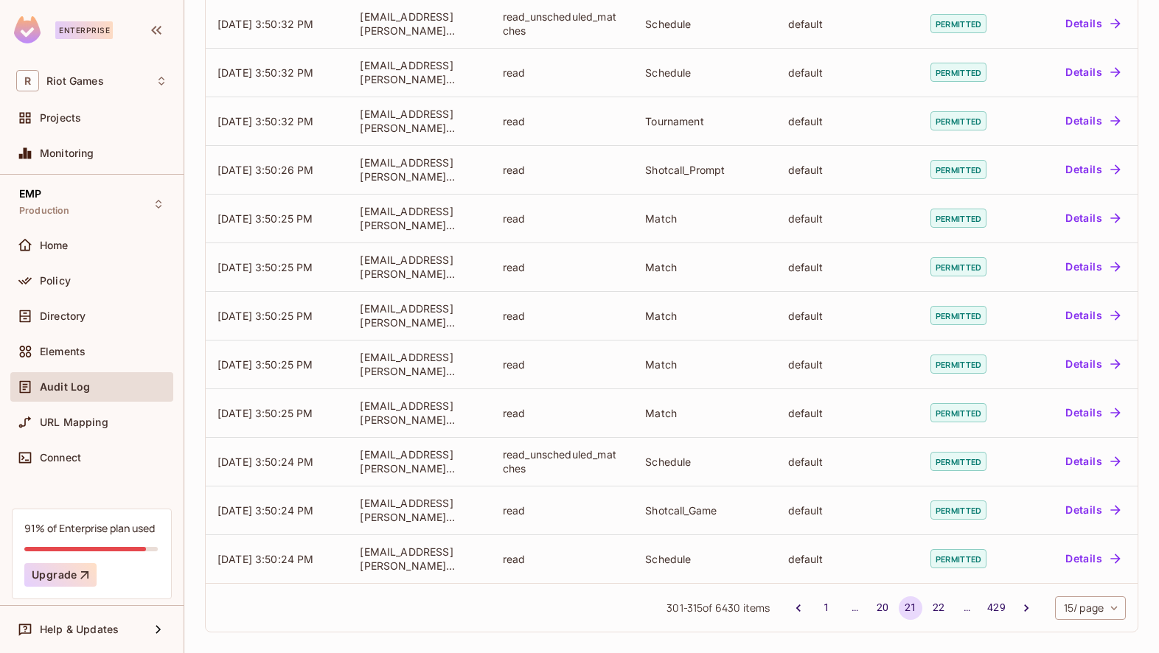
click at [938, 608] on button "22" at bounding box center [938, 608] width 24 height 24
click at [940, 615] on button "23" at bounding box center [938, 608] width 24 height 24
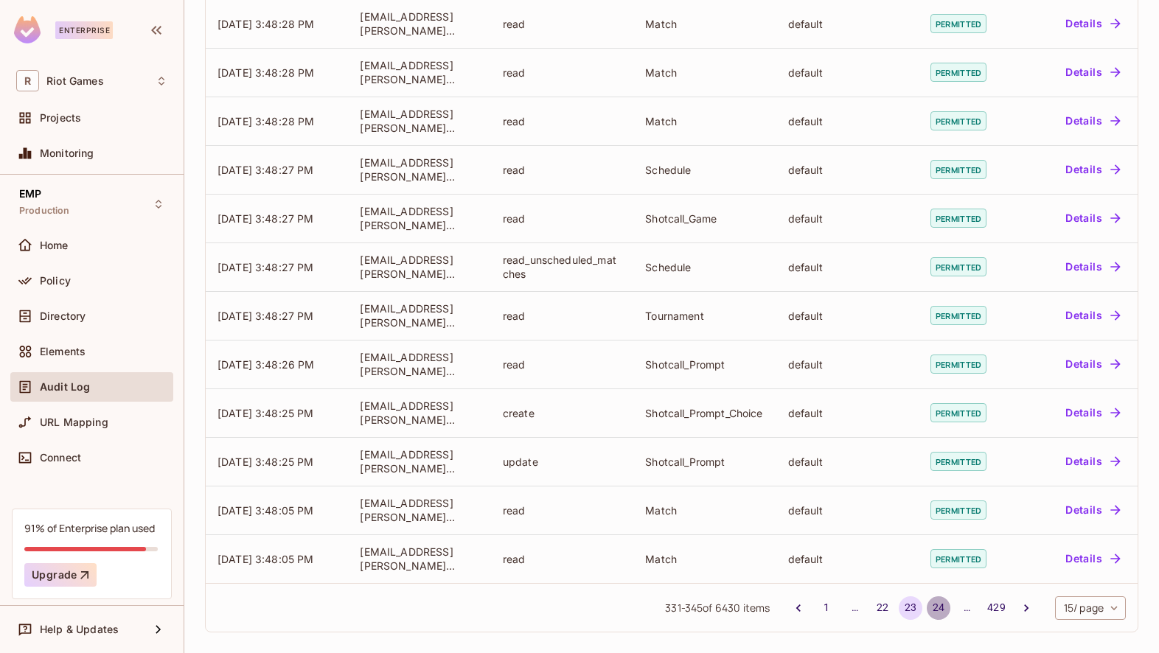
click at [941, 610] on button "24" at bounding box center [938, 608] width 24 height 24
click at [935, 607] on button "25" at bounding box center [938, 608] width 24 height 24
click at [935, 607] on button "26" at bounding box center [938, 608] width 24 height 24
click at [935, 607] on button "27" at bounding box center [938, 608] width 24 height 24
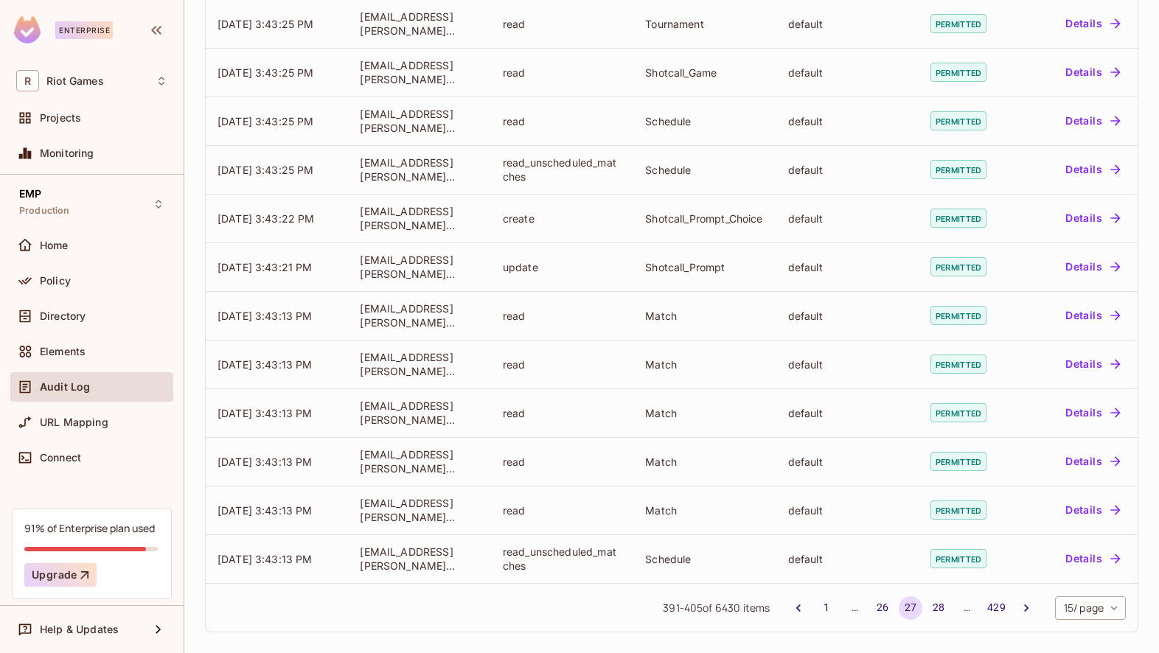
click at [935, 607] on button "28" at bounding box center [938, 608] width 24 height 24
click at [935, 607] on button "29" at bounding box center [938, 608] width 24 height 24
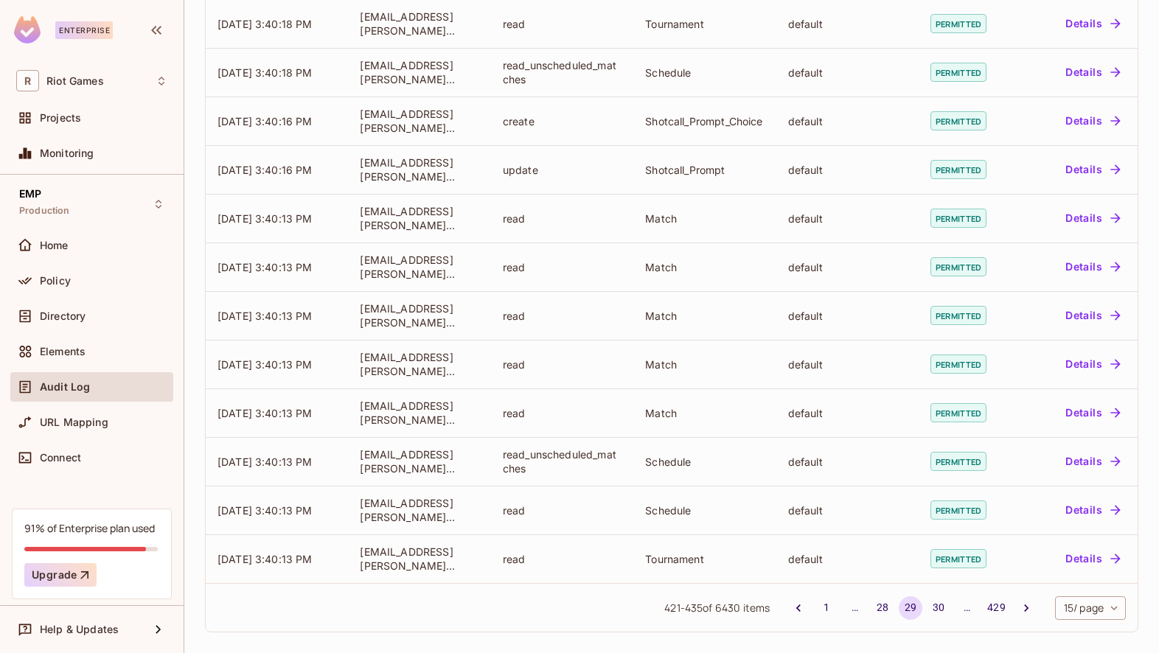
click at [935, 607] on button "30" at bounding box center [938, 608] width 24 height 24
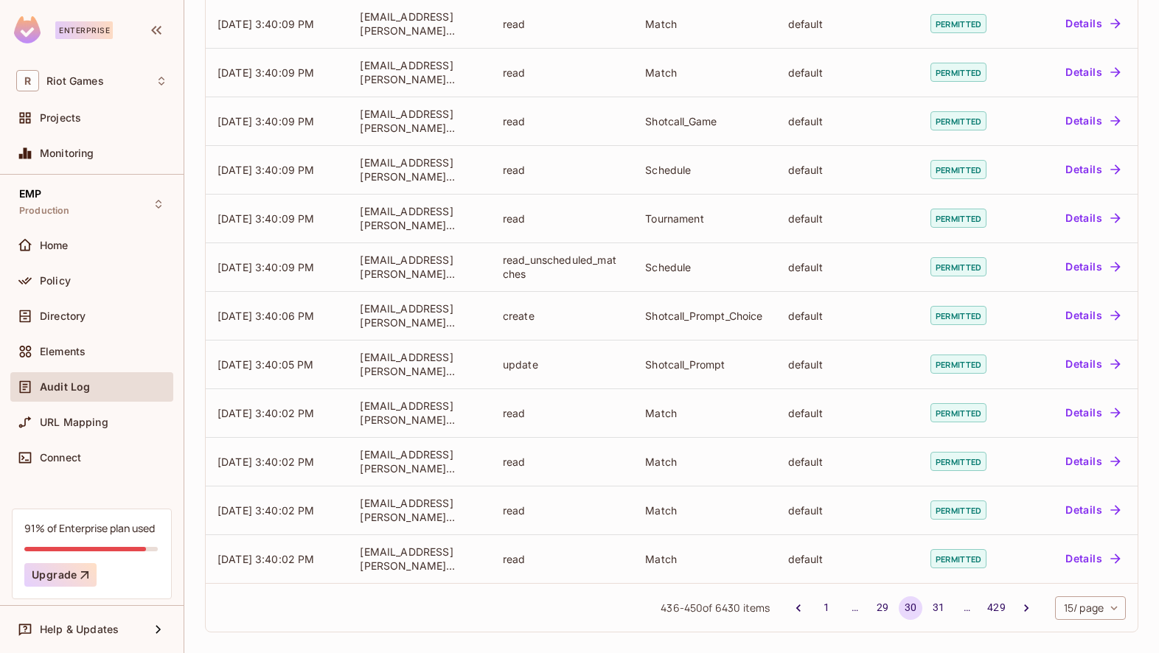
click at [935, 607] on button "31" at bounding box center [938, 608] width 24 height 24
click at [935, 607] on button "32" at bounding box center [938, 608] width 24 height 24
click at [935, 607] on button "33" at bounding box center [938, 608] width 24 height 24
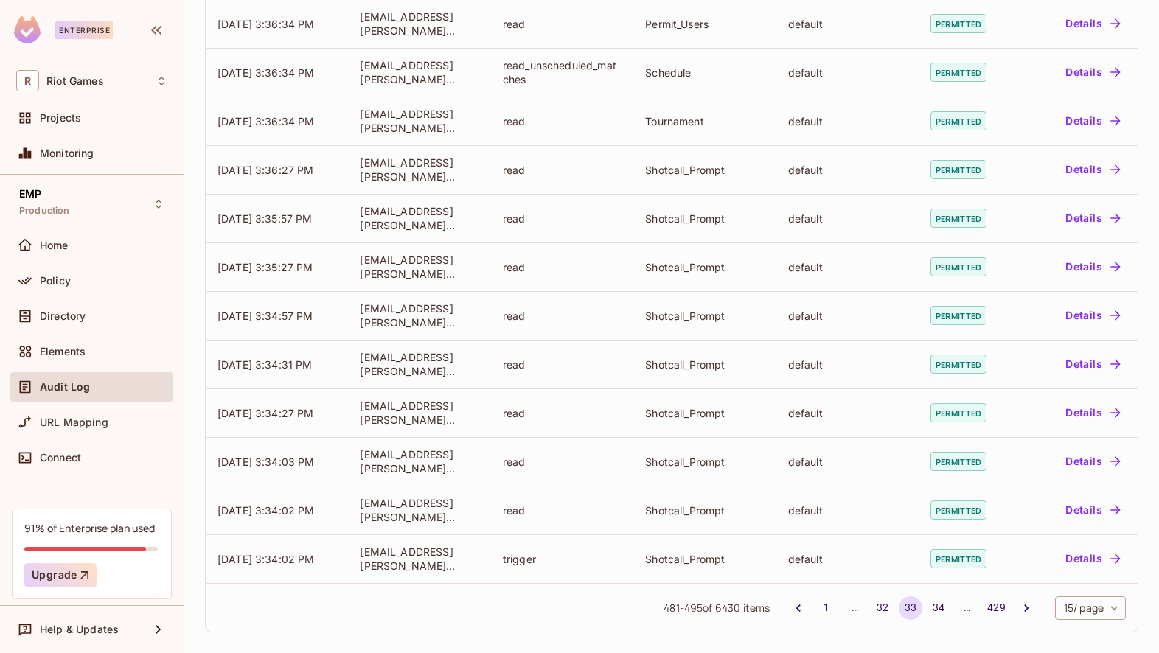
click at [935, 607] on button "34" at bounding box center [938, 608] width 24 height 24
click at [935, 607] on button "35" at bounding box center [938, 608] width 24 height 24
click at [935, 607] on button "36" at bounding box center [938, 608] width 24 height 24
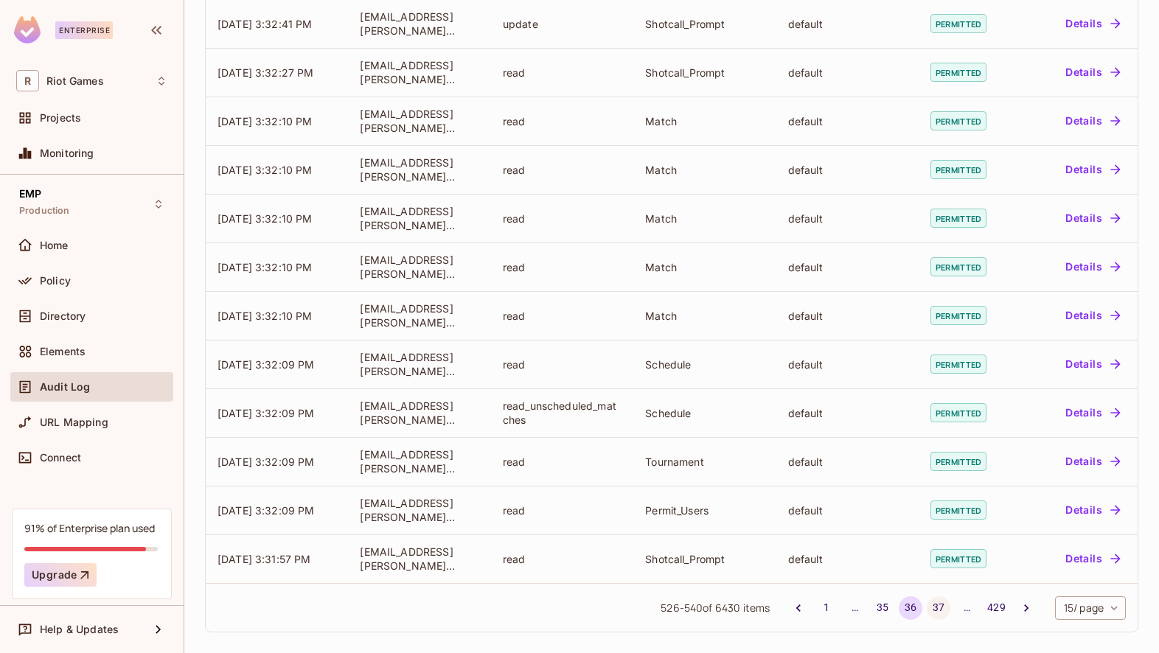
click at [935, 607] on button "37" at bounding box center [938, 608] width 24 height 24
click at [935, 607] on button "38" at bounding box center [938, 608] width 24 height 24
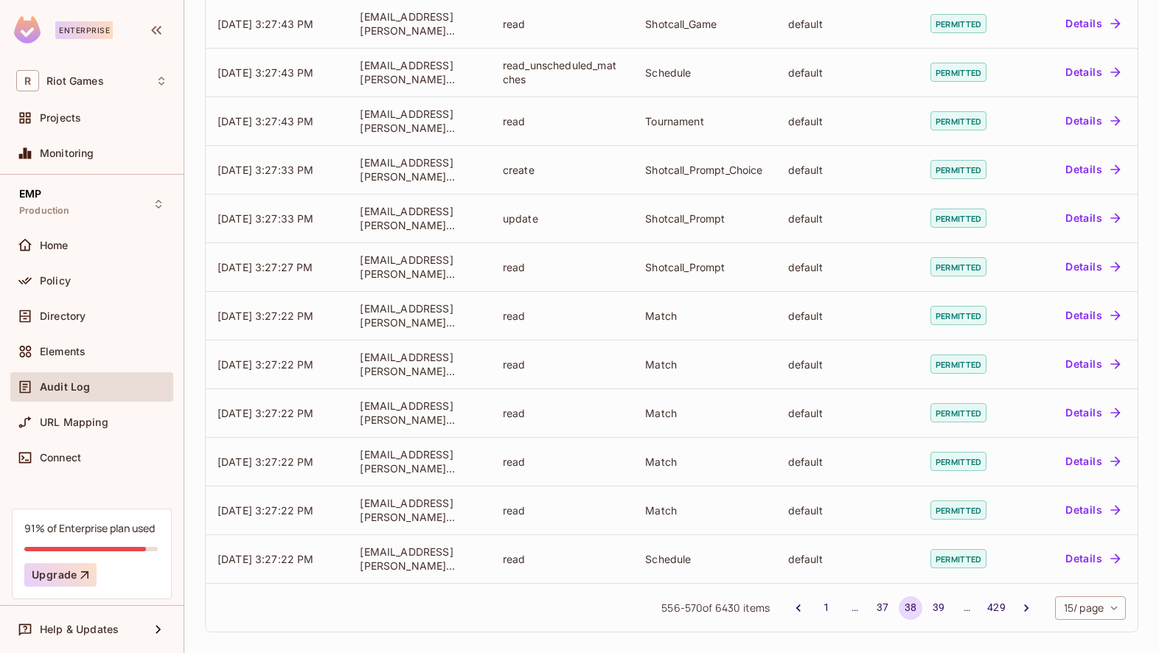
click at [935, 607] on button "39" at bounding box center [938, 608] width 24 height 24
click at [935, 607] on button "40" at bounding box center [938, 608] width 24 height 24
click at [935, 607] on button "41" at bounding box center [938, 608] width 24 height 24
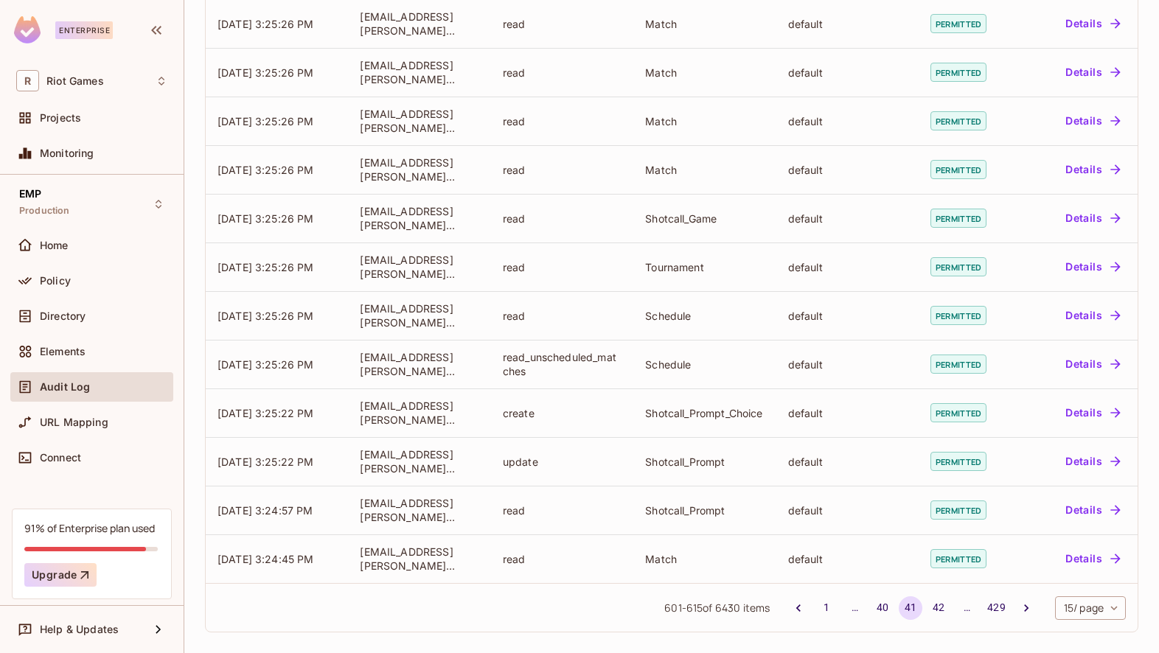
click at [935, 607] on button "42" at bounding box center [938, 608] width 24 height 24
click at [935, 607] on button "43" at bounding box center [938, 608] width 24 height 24
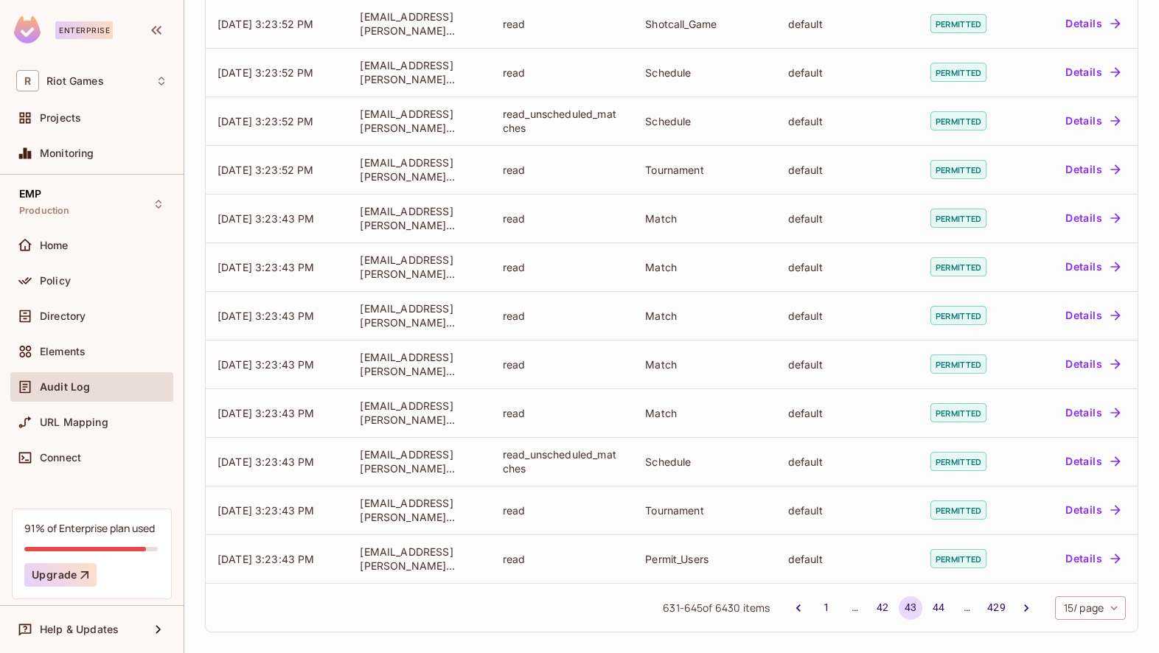
click at [935, 607] on button "44" at bounding box center [938, 608] width 24 height 24
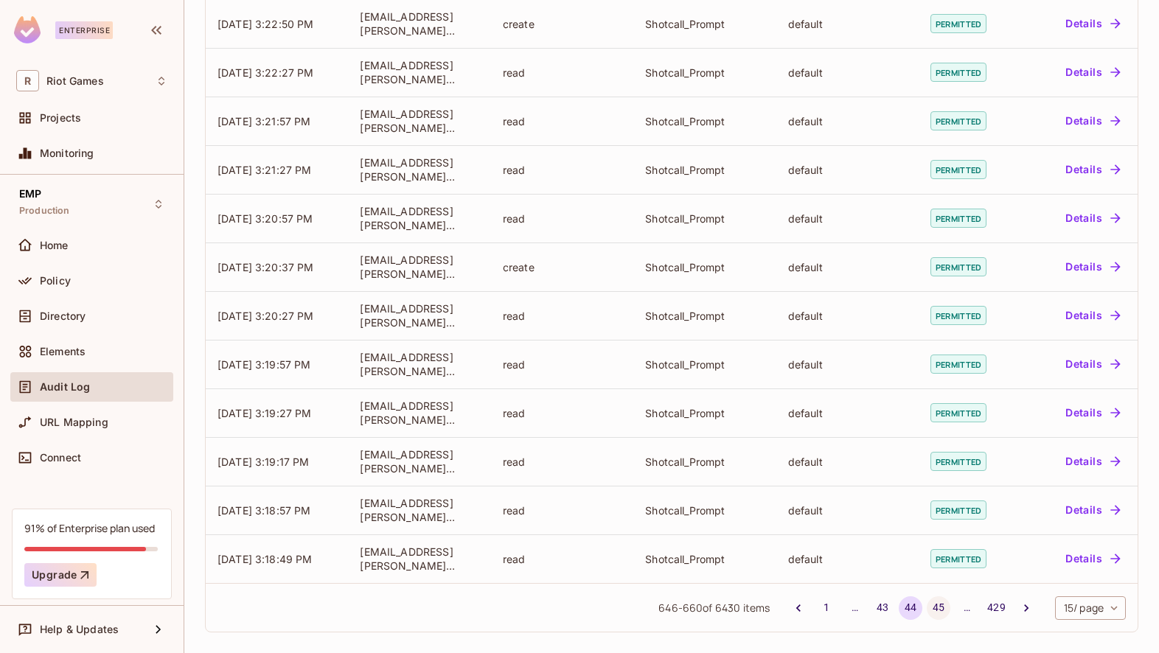
click at [937, 608] on button "45" at bounding box center [938, 608] width 24 height 24
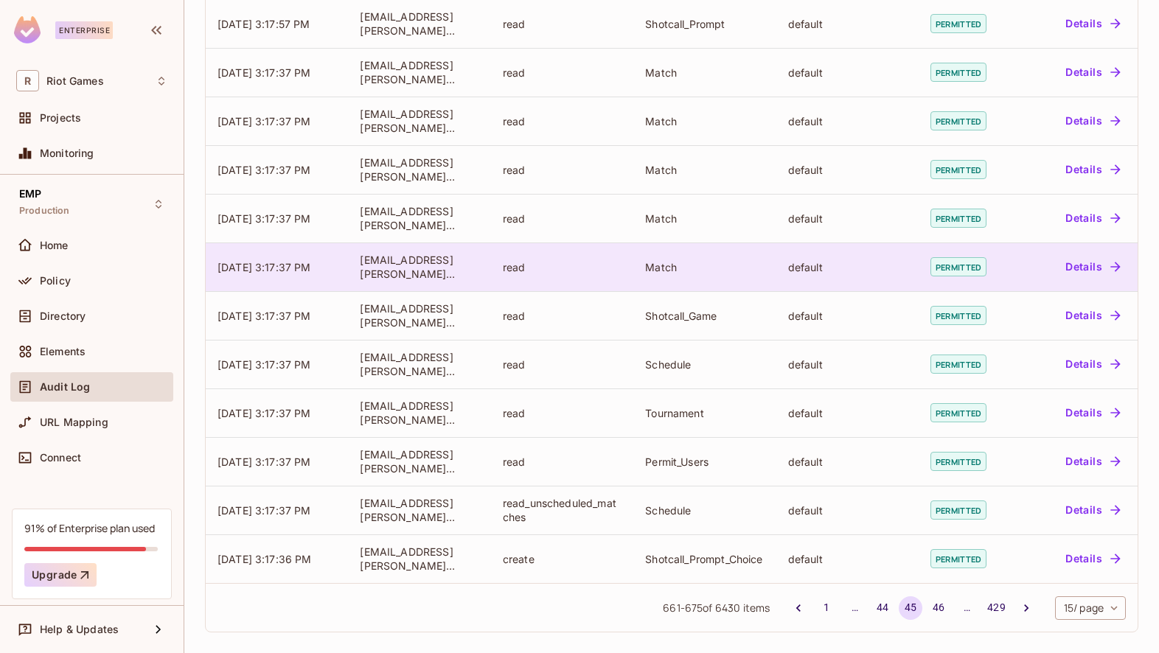
click at [937, 608] on button "46" at bounding box center [938, 608] width 24 height 24
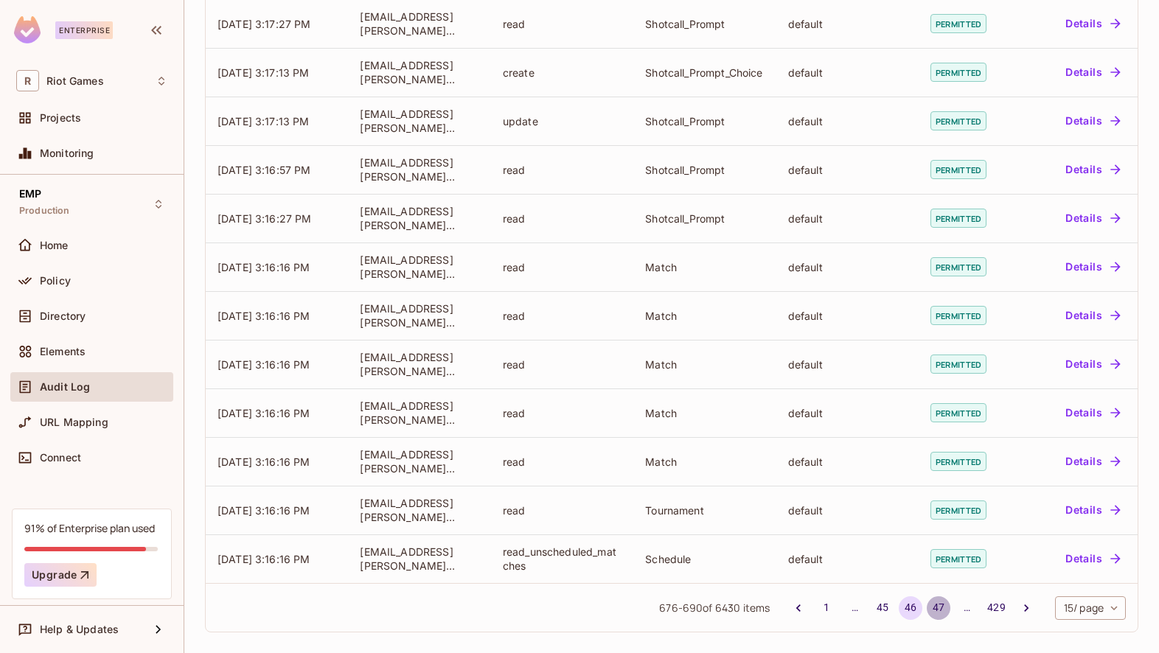
click at [937, 608] on button "47" at bounding box center [938, 608] width 24 height 24
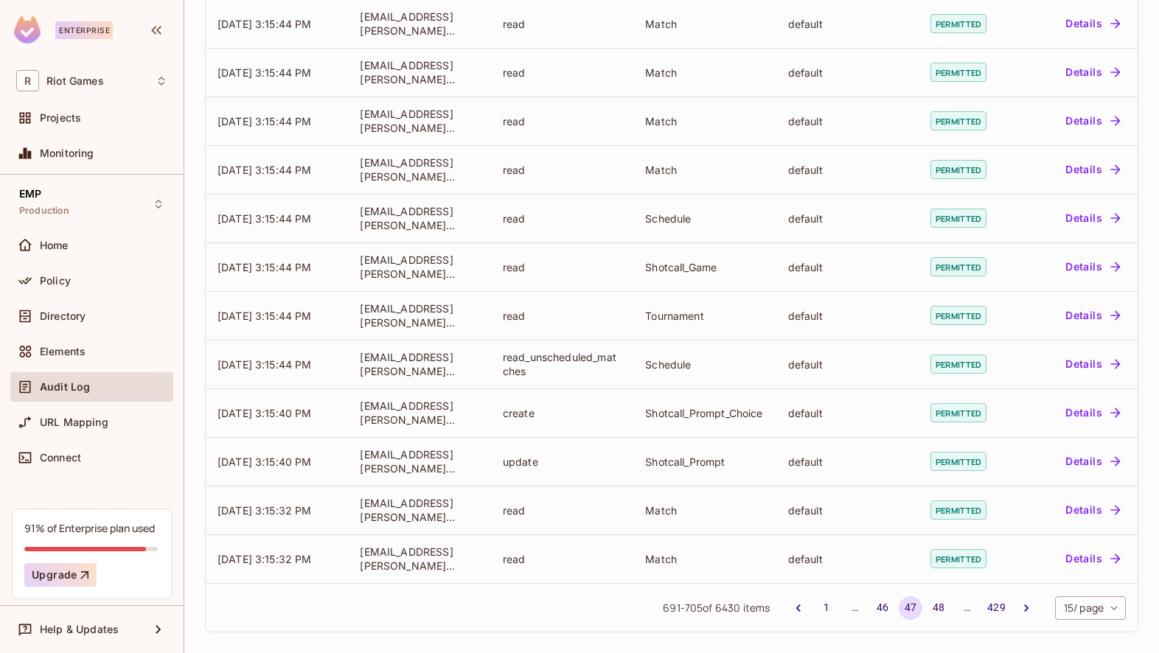
click at [937, 608] on button "48" at bounding box center [938, 608] width 24 height 24
click at [937, 608] on button "49" at bounding box center [938, 608] width 24 height 24
click at [937, 608] on button "50" at bounding box center [938, 608] width 24 height 24
click at [937, 608] on button "51" at bounding box center [938, 608] width 24 height 24
click at [937, 608] on button "52" at bounding box center [938, 608] width 24 height 24
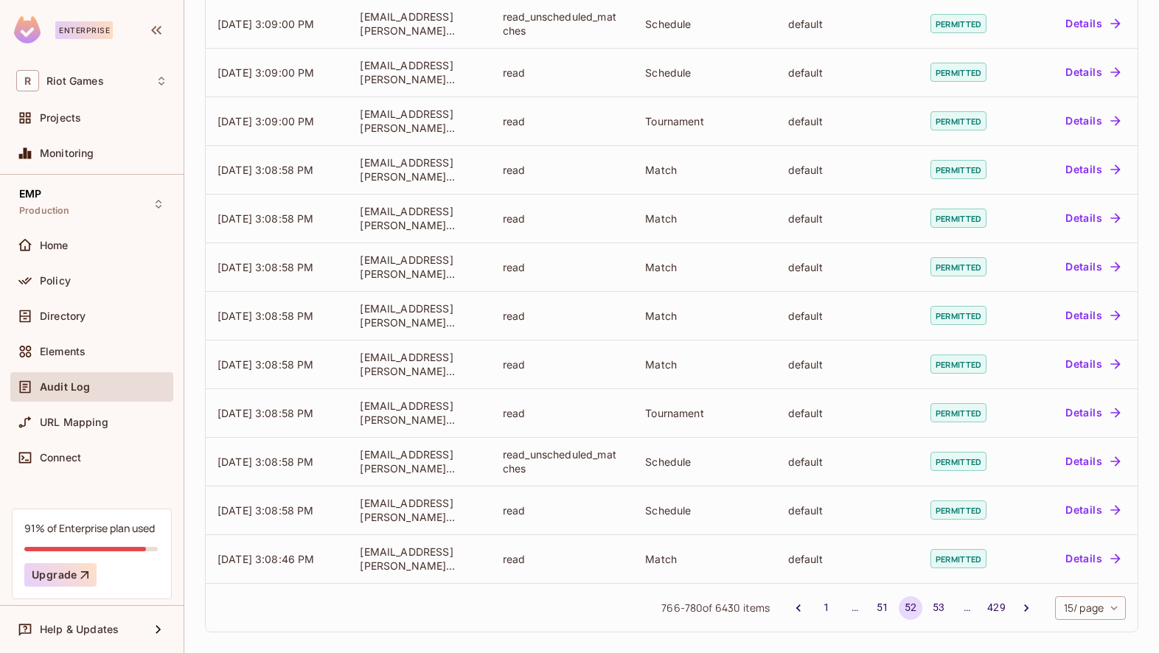
click at [937, 608] on button "53" at bounding box center [938, 608] width 24 height 24
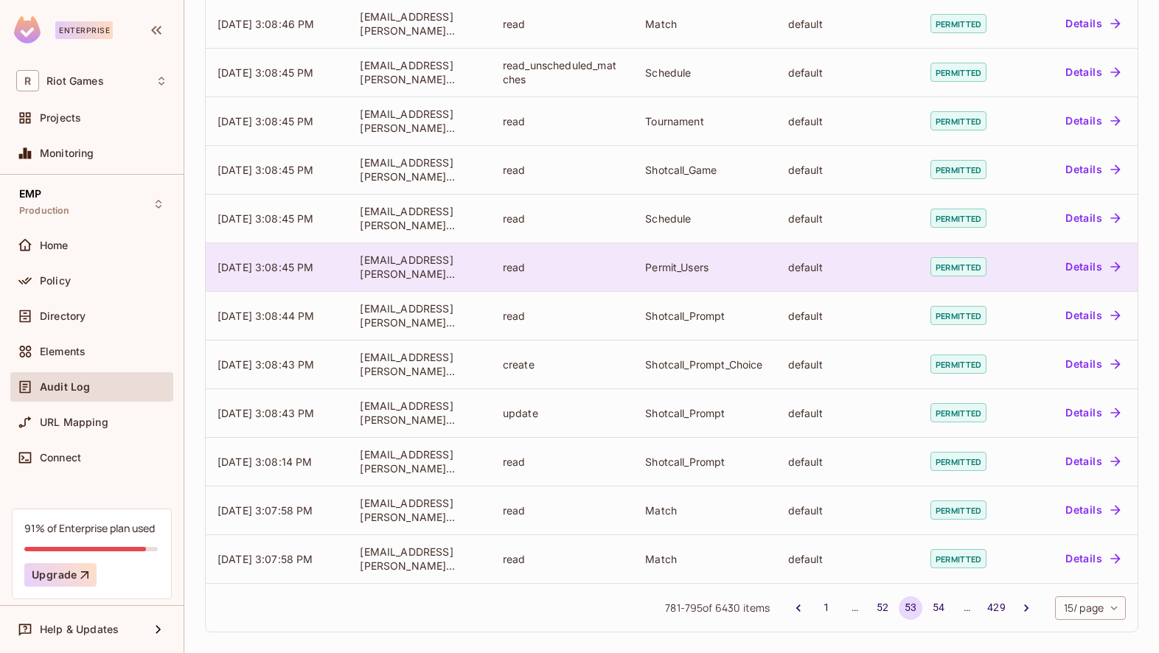
click at [937, 607] on button "54" at bounding box center [938, 608] width 24 height 24
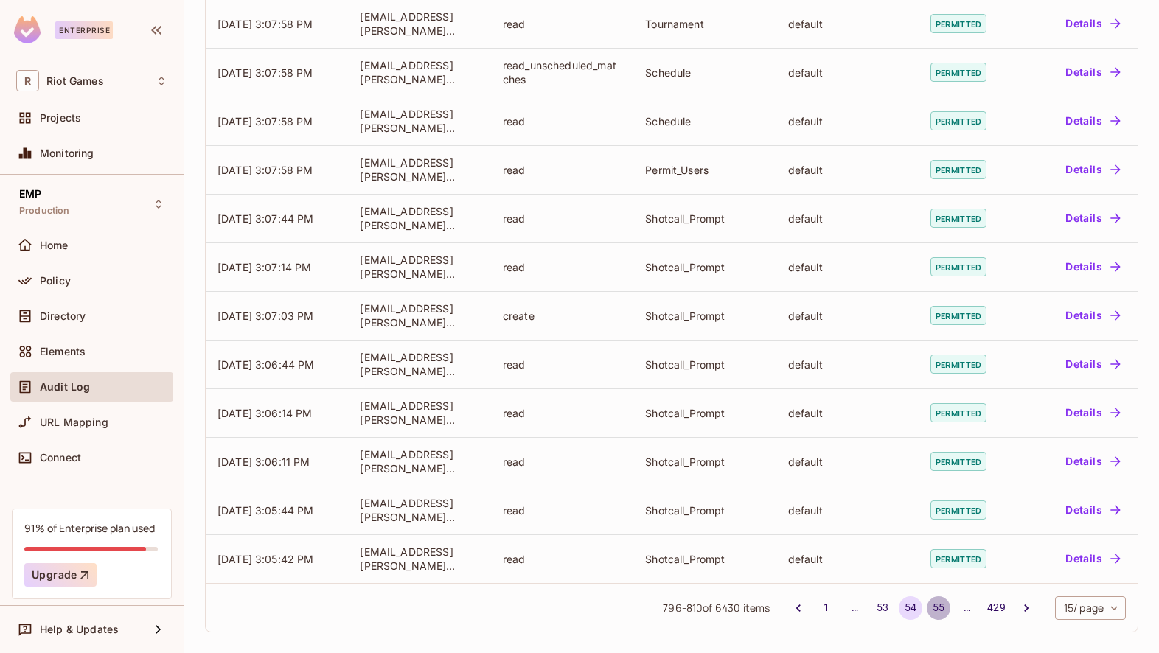
click at [937, 607] on button "55" at bounding box center [938, 608] width 24 height 24
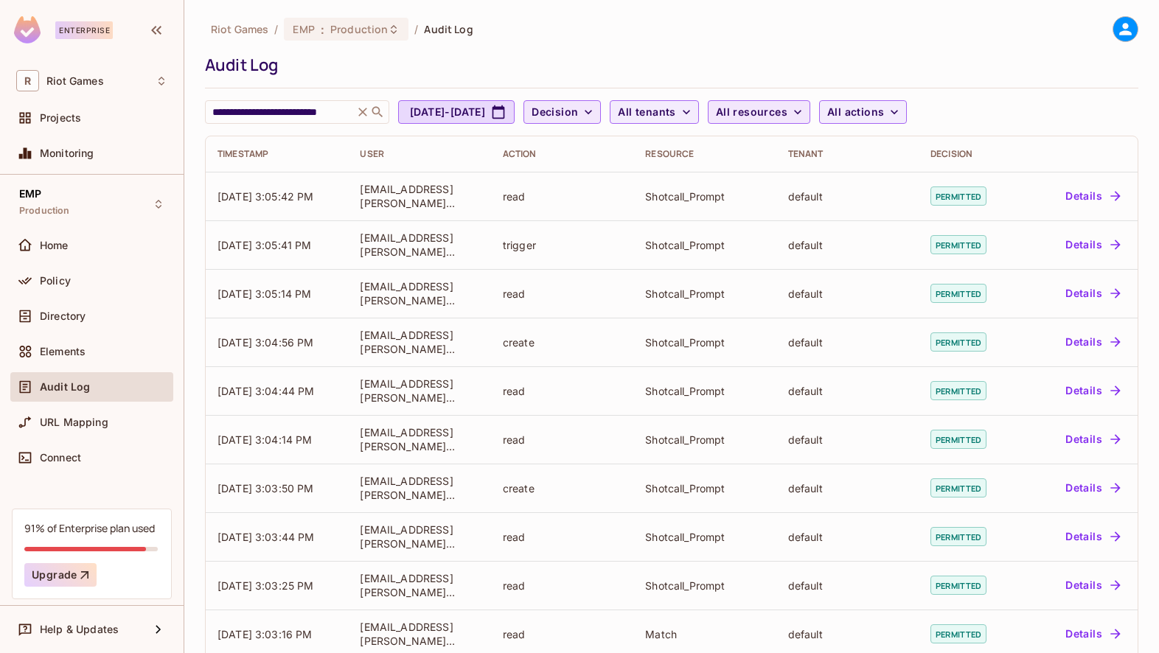
click at [596, 116] on icon "button" at bounding box center [588, 112] width 15 height 15
click at [634, 177] on span "Denied" at bounding box center [632, 177] width 50 height 14
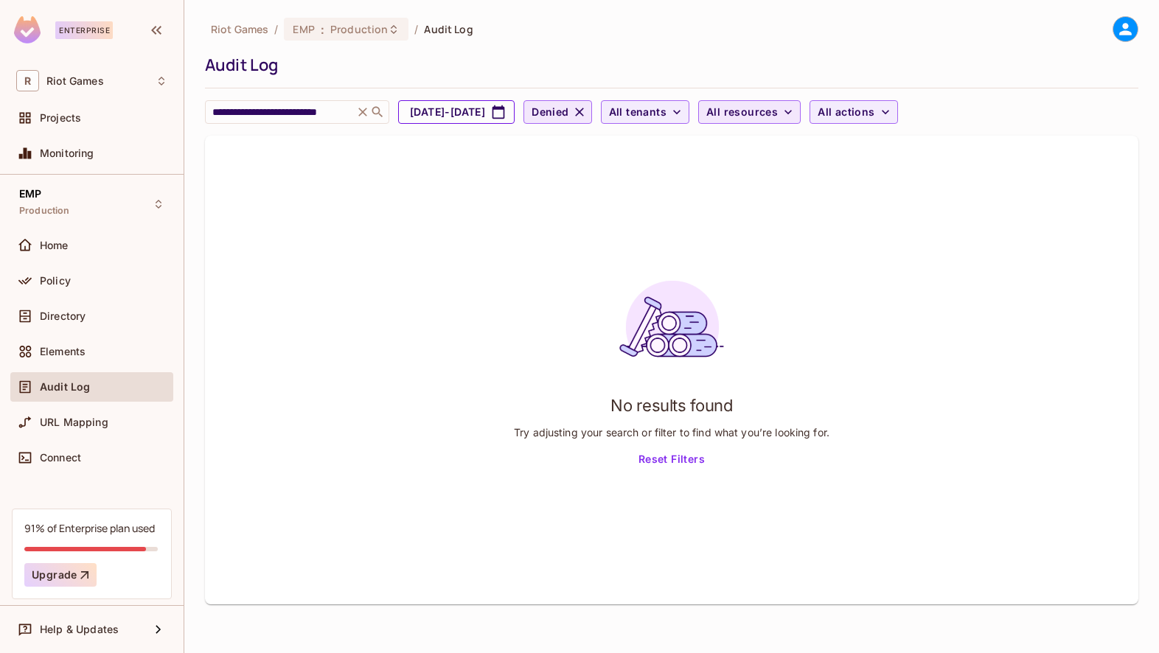
click at [514, 112] on button "[DATE] - [DATE]" at bounding box center [456, 112] width 116 height 24
select select "*"
select select "****"
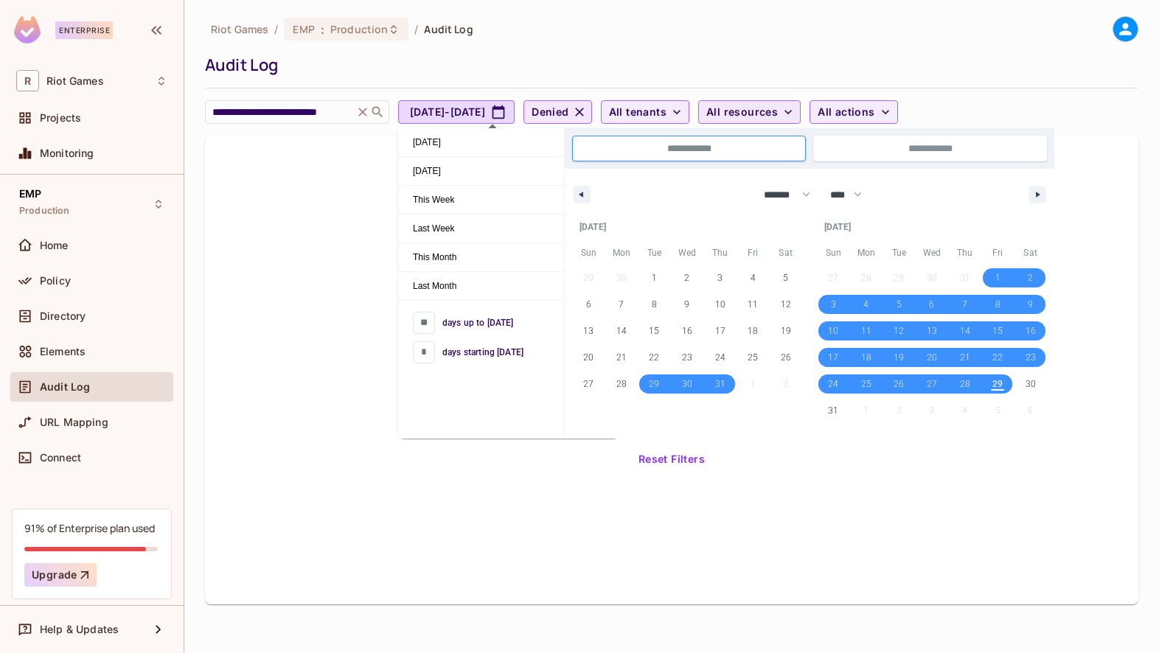
click at [307, 513] on div "No results found Try adjusting your search or filter to find what you’re lookin…" at bounding box center [671, 370] width 933 height 469
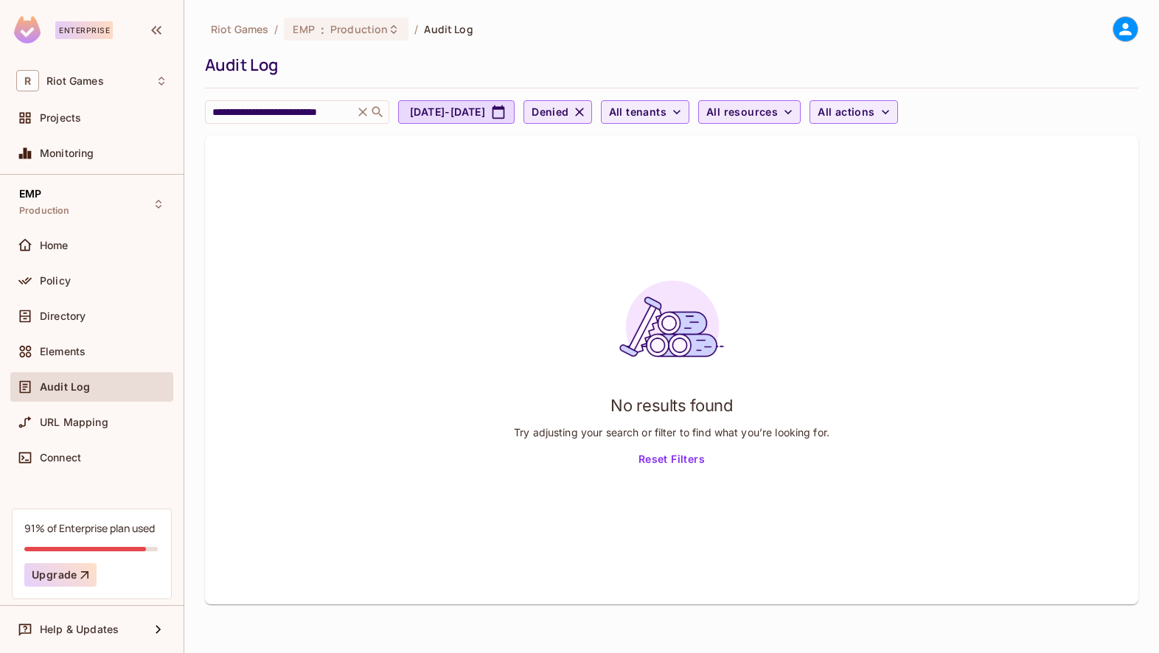
click at [105, 393] on div "Audit Log" at bounding box center [91, 387] width 151 height 18
click at [666, 116] on span "All tenants" at bounding box center [637, 112] width 57 height 18
click at [792, 113] on div at bounding box center [579, 326] width 1159 height 653
click at [778, 110] on span "All resources" at bounding box center [741, 112] width 71 height 18
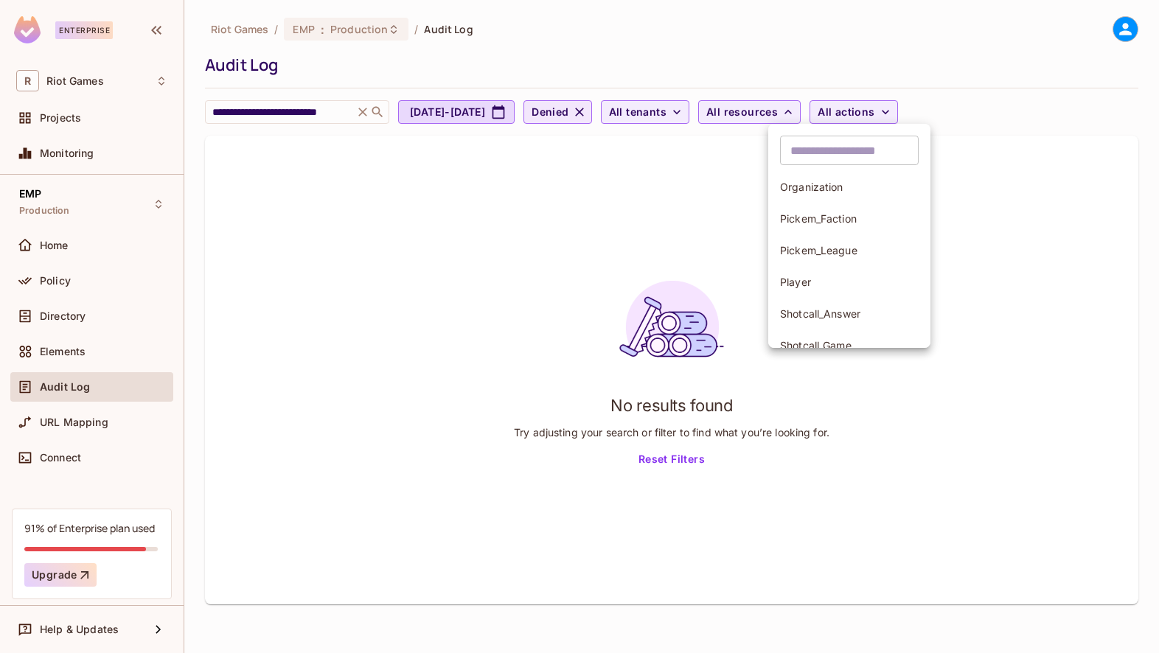
click at [885, 114] on div at bounding box center [579, 326] width 1159 height 653
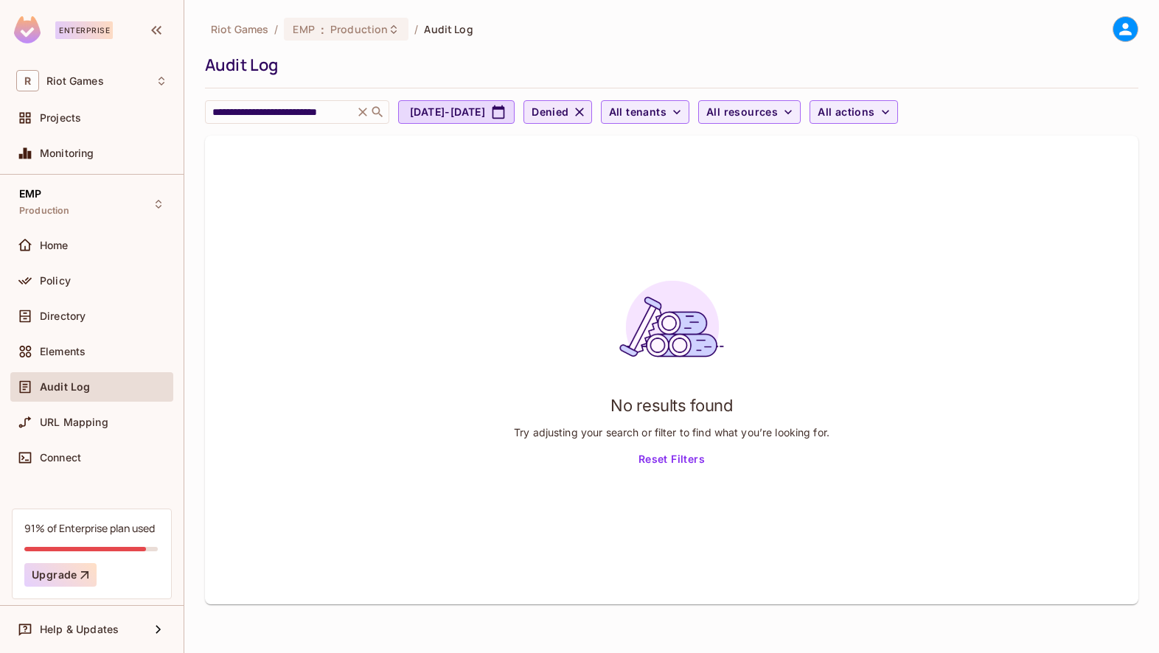
click at [818, 37] on div "Riot Games / EMP : Production / Audit Log" at bounding box center [671, 29] width 933 height 26
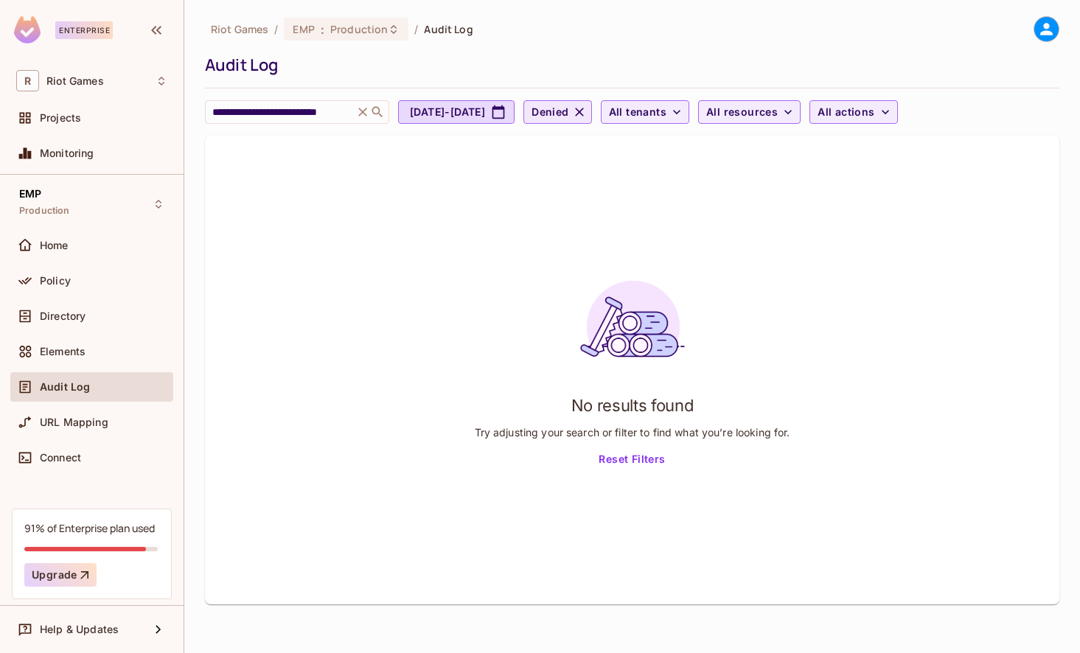
click at [430, 37] on ol "Riot Games / EMP : Production / Audit Log" at bounding box center [342, 29] width 262 height 23
click at [343, 27] on span "Production" at bounding box center [358, 29] width 57 height 14
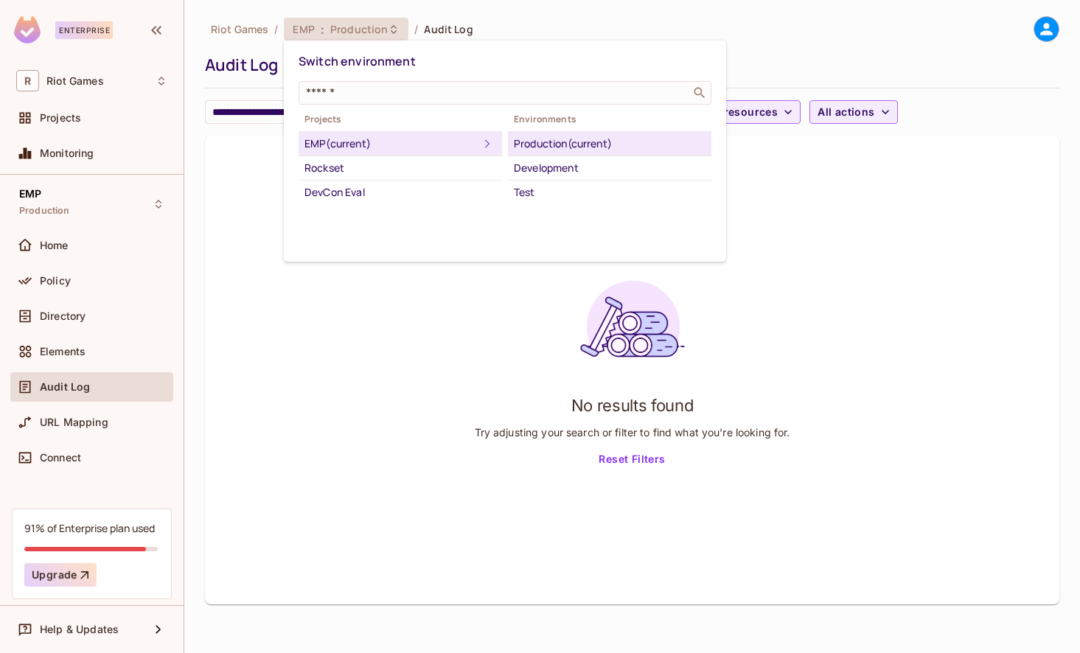
click at [534, 138] on div "Production (current)" at bounding box center [610, 144] width 192 height 18
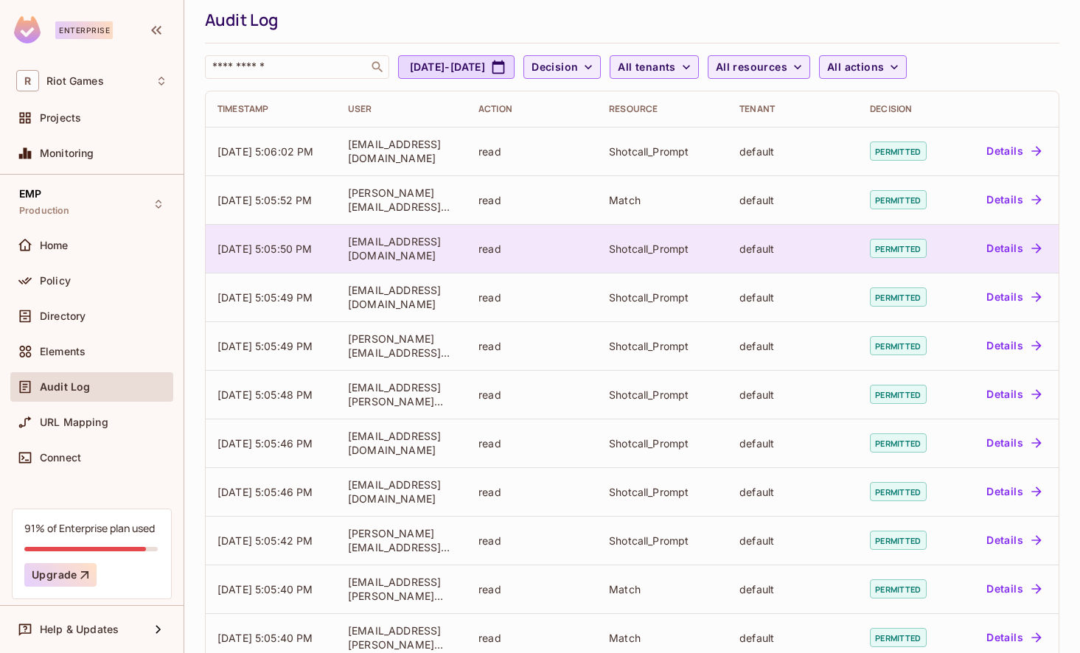
scroll to position [46, 0]
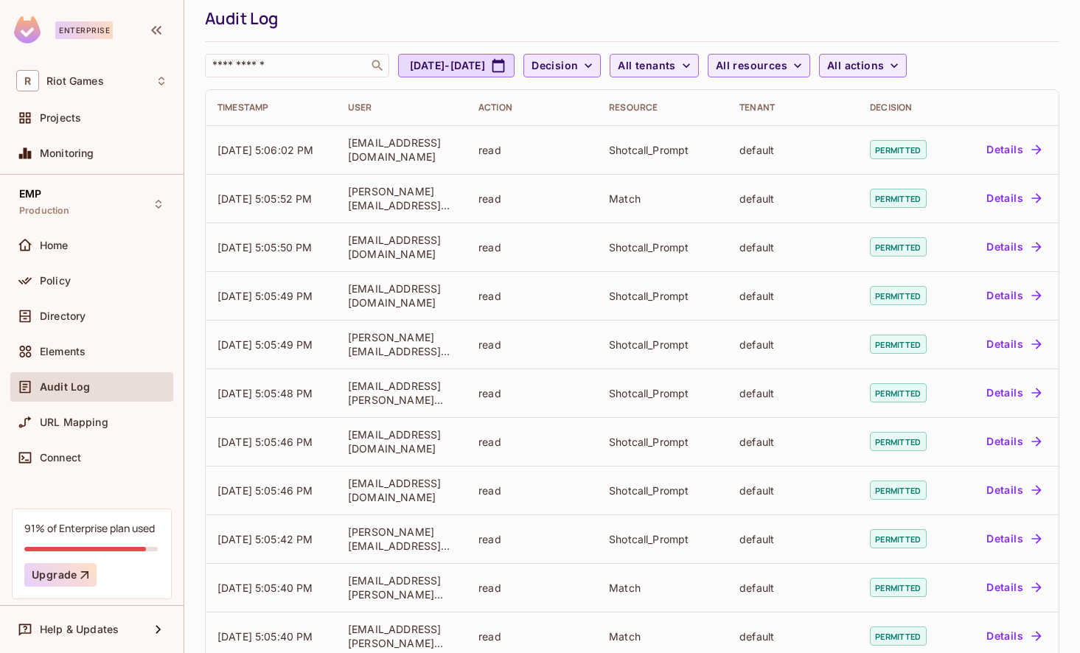
click at [592, 67] on icon "button" at bounding box center [587, 65] width 7 height 4
click at [631, 135] on span "Denied" at bounding box center [632, 131] width 50 height 14
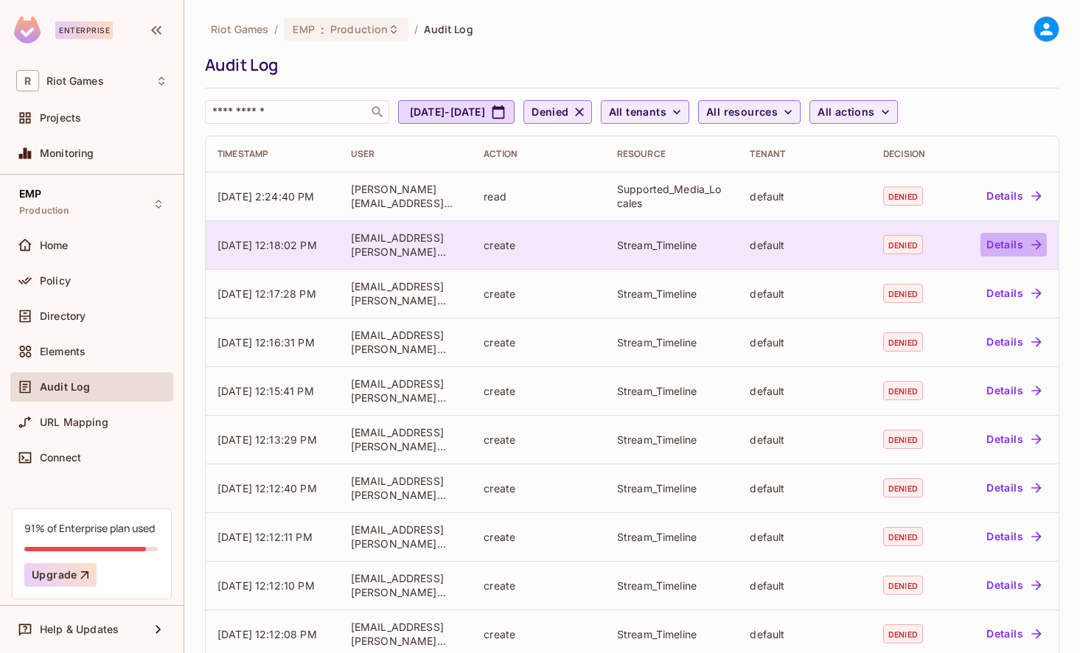
click at [1040, 246] on icon "button" at bounding box center [1036, 244] width 15 height 15
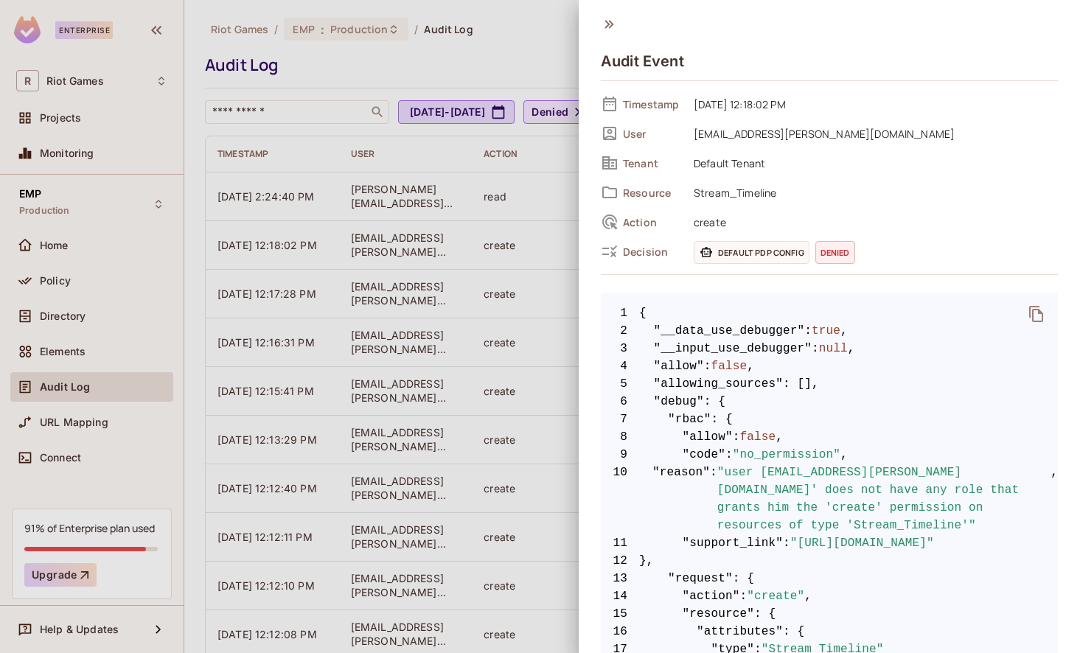
click at [611, 21] on icon at bounding box center [609, 24] width 16 height 16
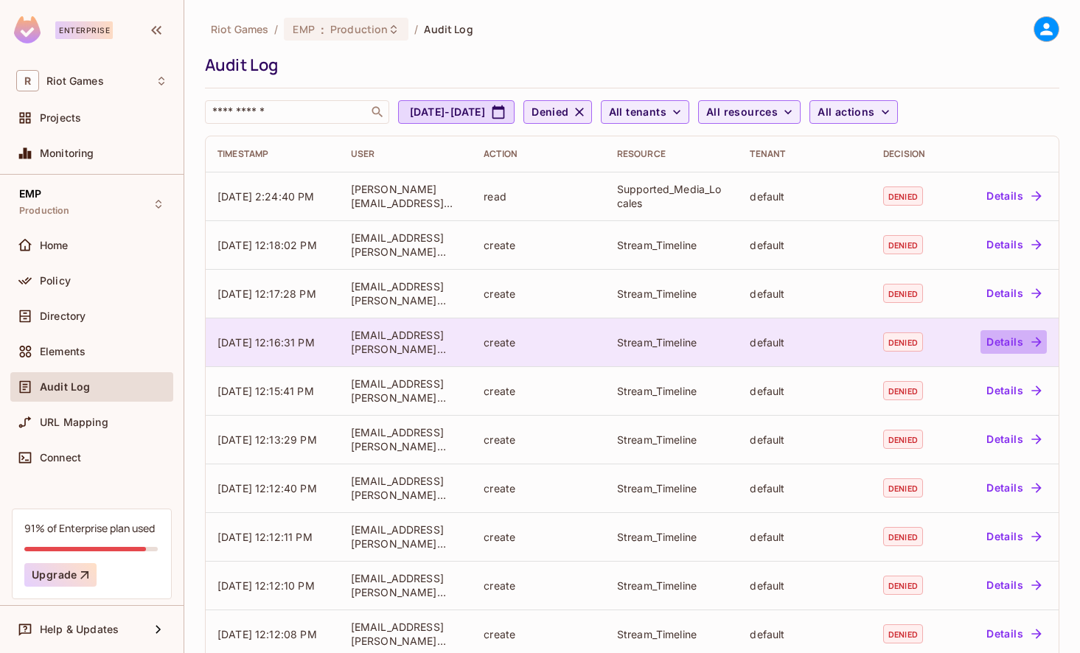
click at [1014, 342] on button "Details" at bounding box center [1013, 342] width 66 height 24
